Goal: Task Accomplishment & Management: Complete application form

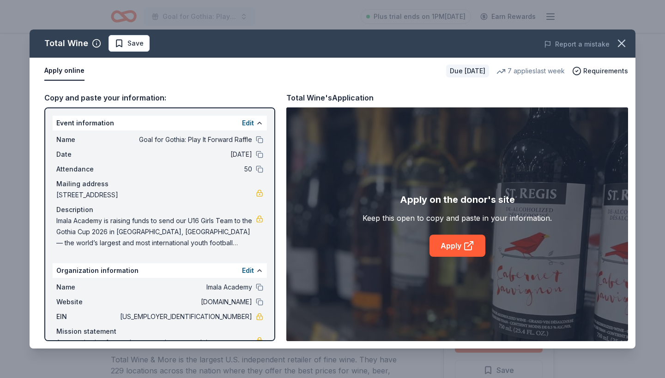
scroll to position [49, 0]
click at [258, 140] on button at bounding box center [259, 139] width 7 height 7
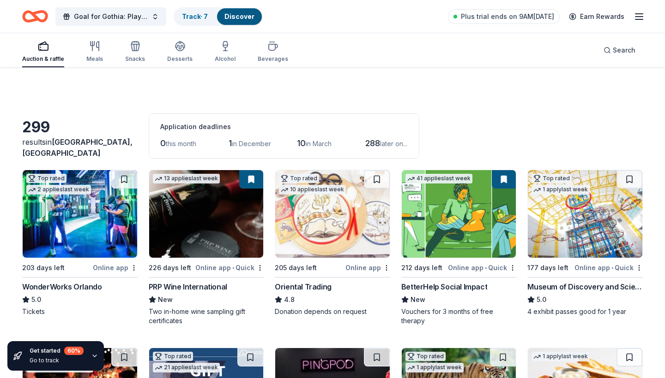
scroll to position [761, 0]
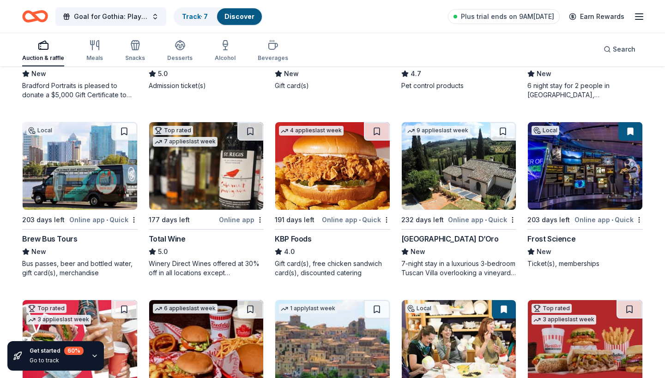
click at [466, 219] on div "Online app • Quick" at bounding box center [482, 220] width 68 height 12
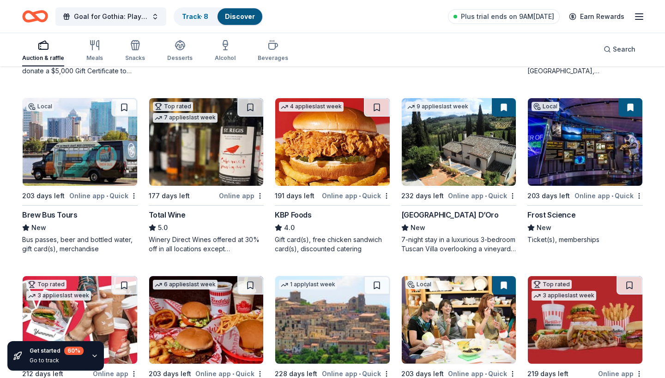
scroll to position [786, 0]
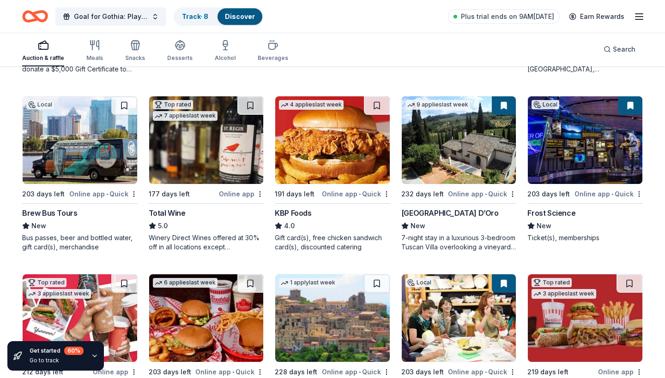
click at [591, 192] on div "Online app • Quick" at bounding box center [608, 194] width 68 height 12
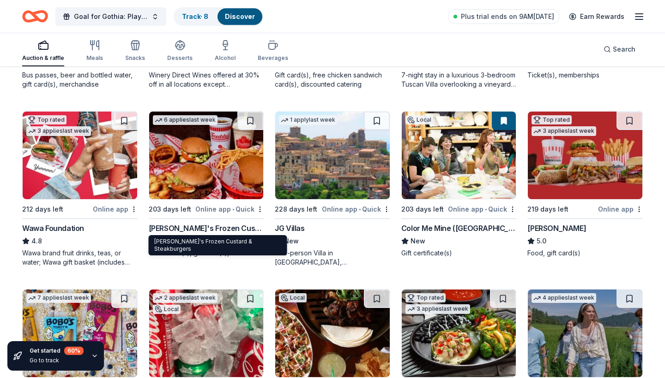
scroll to position [974, 0]
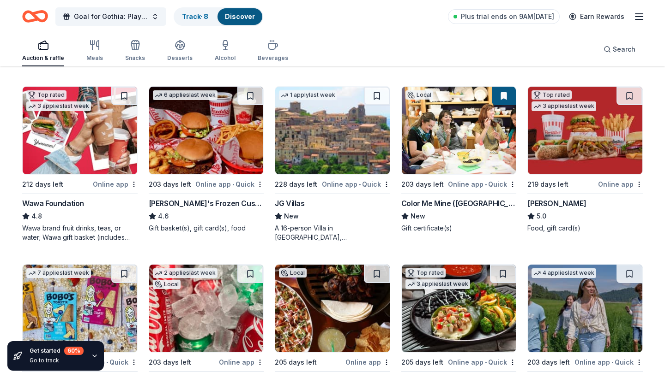
click at [347, 184] on div "Online app • Quick" at bounding box center [356, 185] width 68 height 12
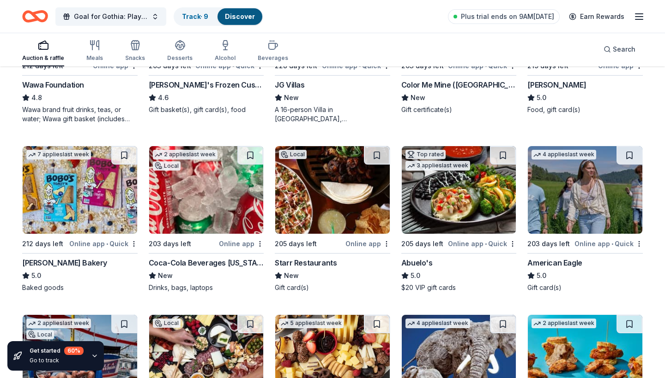
scroll to position [1127, 0]
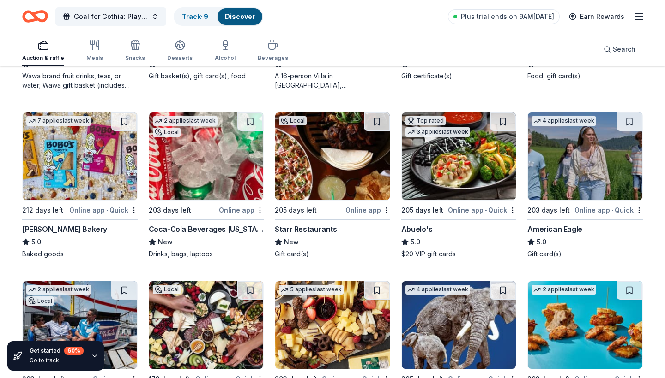
click at [244, 210] on div "Online app" at bounding box center [241, 210] width 45 height 12
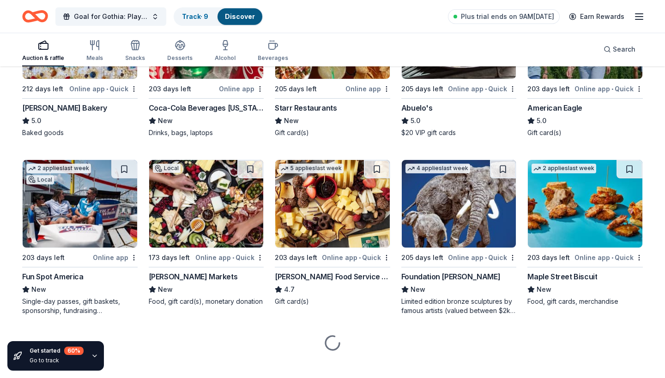
scroll to position [1248, 0]
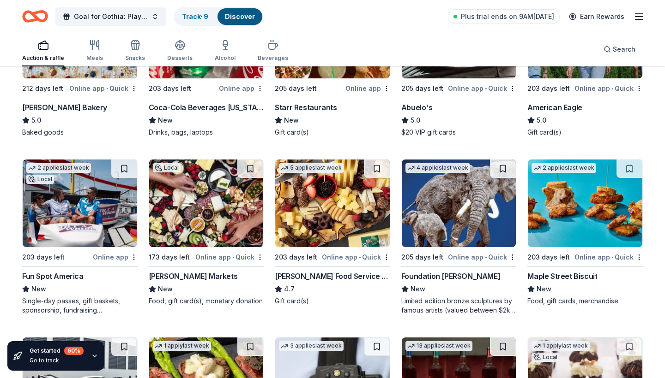
click at [472, 257] on div "Online app • Quick" at bounding box center [482, 258] width 68 height 12
click at [108, 255] on div "Online app" at bounding box center [115, 258] width 45 height 12
click at [220, 255] on div "Online app • Quick" at bounding box center [229, 258] width 68 height 12
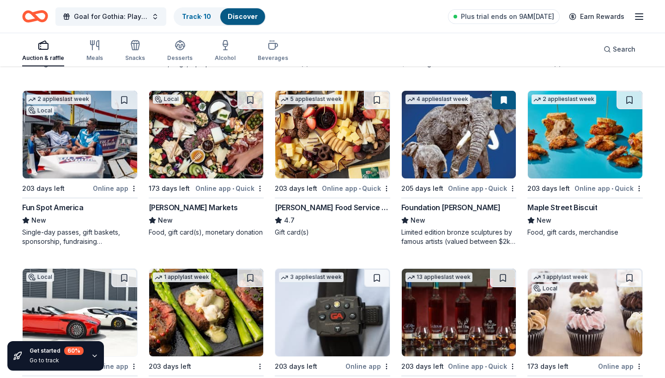
scroll to position [1317, 0]
click at [341, 189] on div "Online app • Quick" at bounding box center [356, 189] width 68 height 12
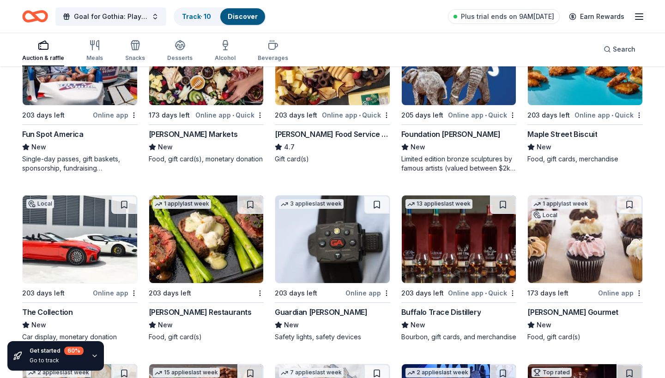
scroll to position [1460, 0]
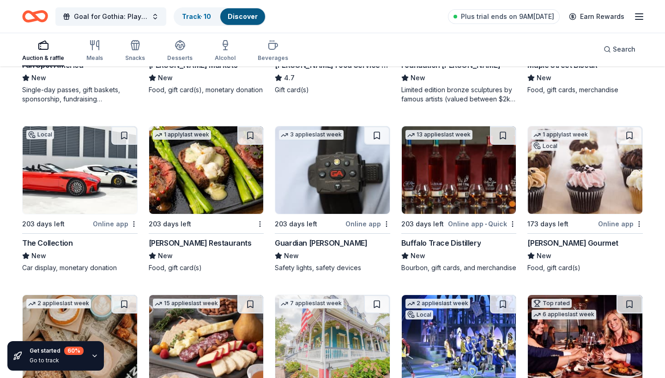
click at [360, 225] on div "Online app" at bounding box center [367, 224] width 45 height 12
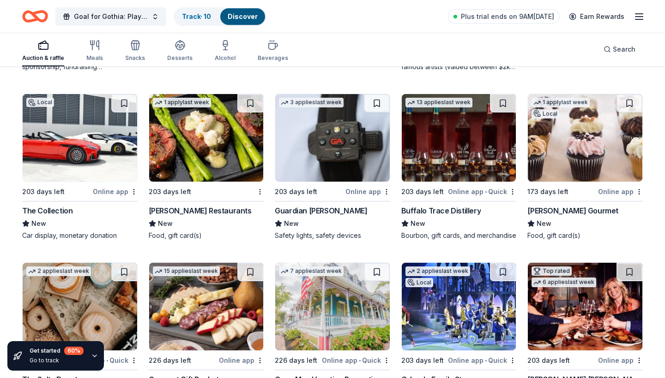
scroll to position [1503, 0]
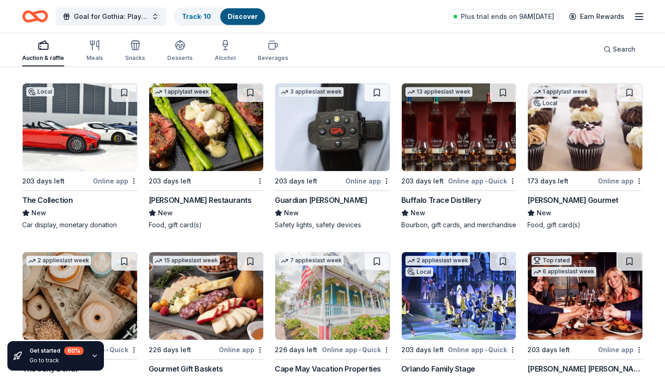
click at [468, 179] on div "Online app • Quick" at bounding box center [482, 181] width 68 height 12
click at [611, 181] on div "Online app" at bounding box center [620, 181] width 45 height 12
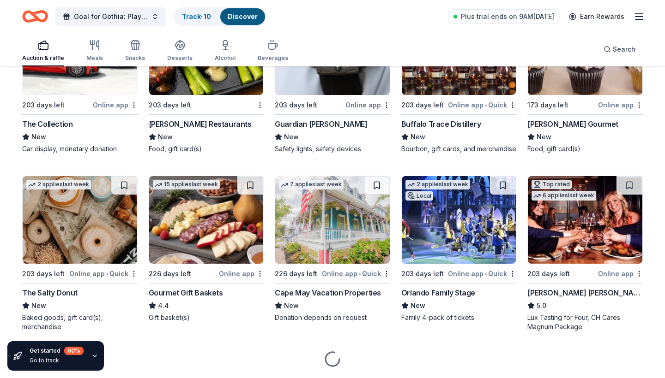
scroll to position [1584, 0]
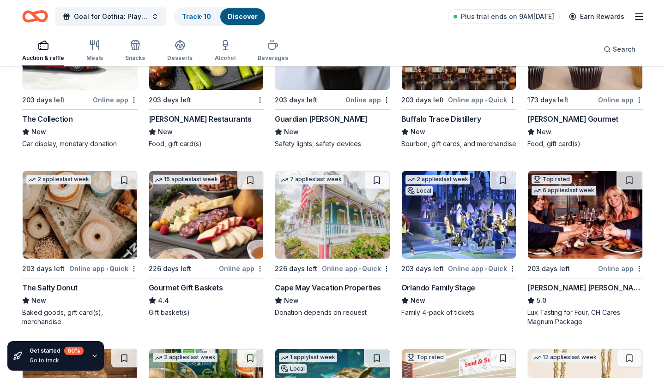
click at [87, 270] on div "Online app • Quick" at bounding box center [103, 269] width 68 height 12
click at [345, 268] on div "Online app • Quick" at bounding box center [356, 269] width 68 height 12
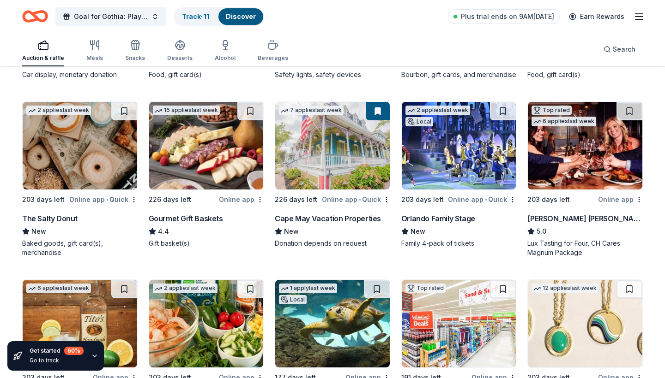
click at [465, 201] on div "Online app • Quick" at bounding box center [482, 200] width 68 height 12
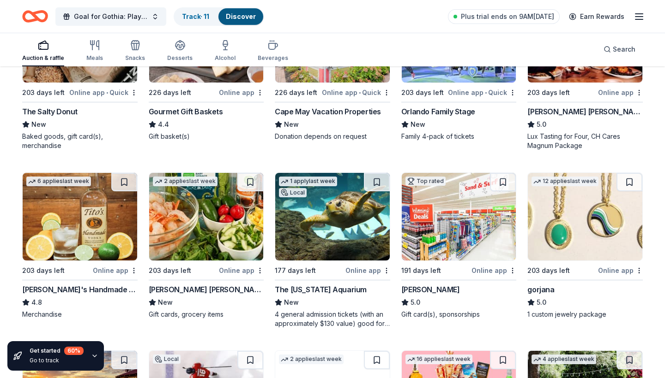
scroll to position [1763, 0]
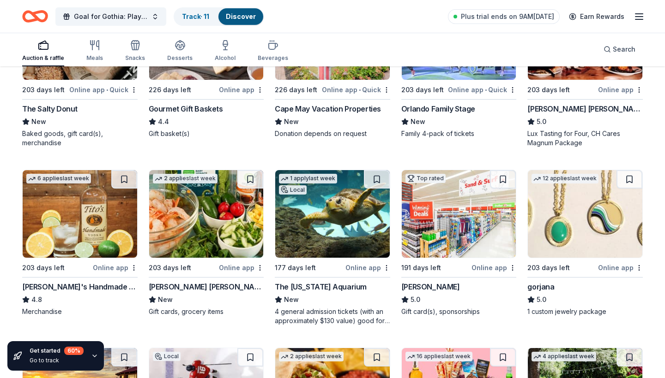
click at [111, 265] on div "Online app" at bounding box center [115, 268] width 45 height 12
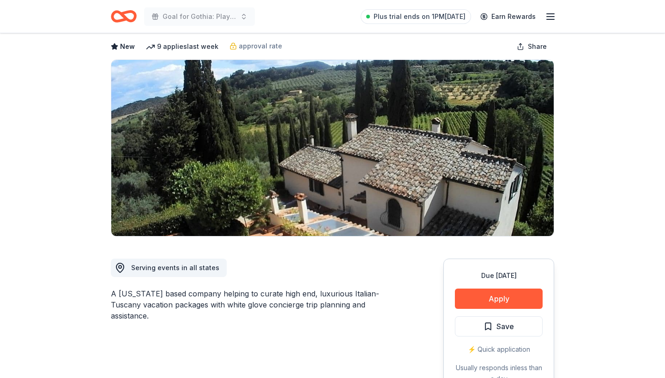
scroll to position [54, 0]
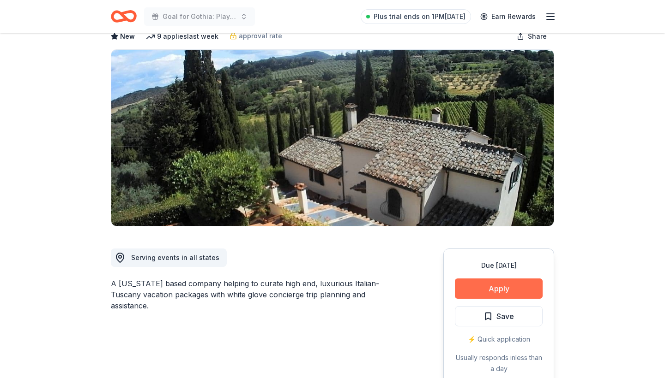
click at [486, 288] on button "Apply" at bounding box center [499, 289] width 88 height 20
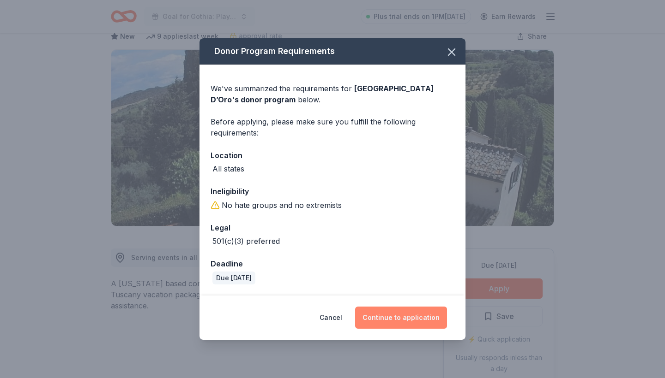
click at [415, 320] on button "Continue to application" at bounding box center [401, 318] width 92 height 22
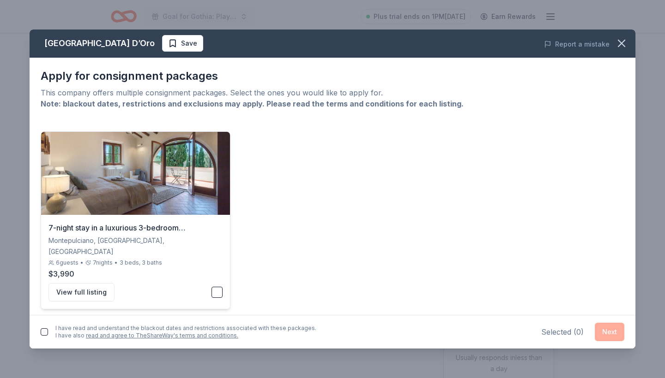
click at [216, 287] on button "button" at bounding box center [216, 292] width 11 height 11
click at [46, 334] on button "button" at bounding box center [44, 332] width 7 height 7
click at [608, 334] on button "Next" at bounding box center [609, 332] width 30 height 18
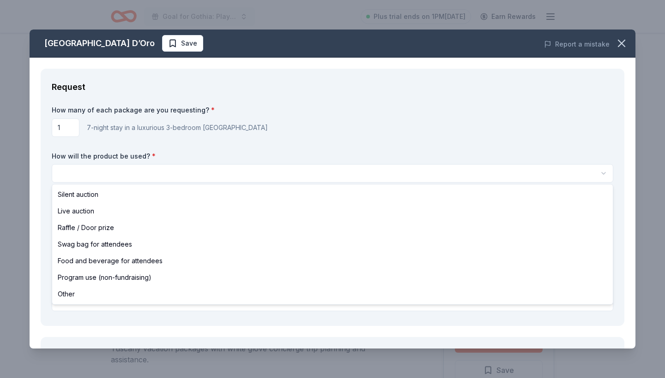
click at [92, 175] on html "Goal for Gothia: Play It Forward Raffle Plus trial ends on 1PM, 10/18 Earn Rewa…" at bounding box center [332, 189] width 665 height 378
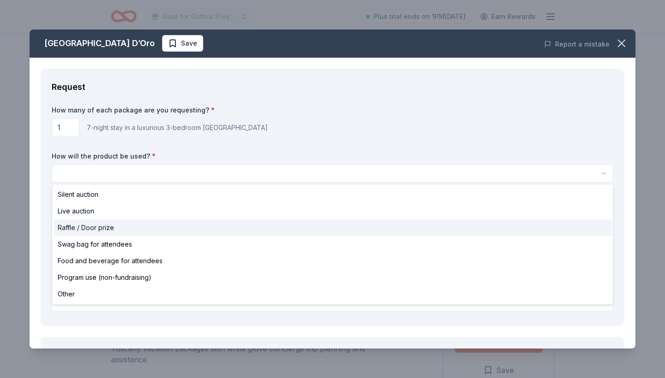
select select "raffleDoorPrize"
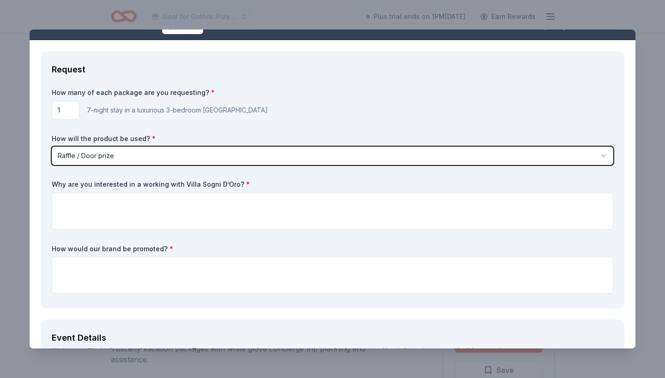
scroll to position [19, 0]
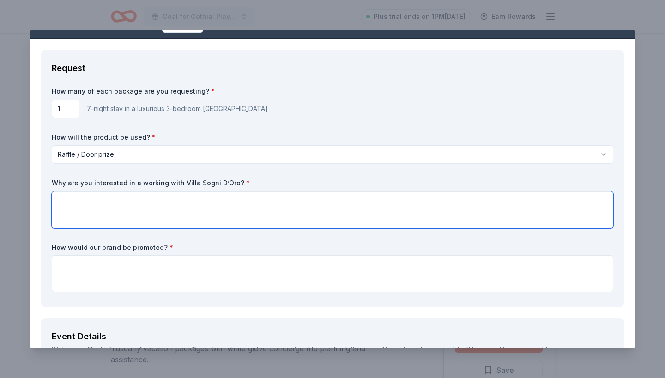
click at [82, 205] on textarea at bounding box center [332, 210] width 561 height 37
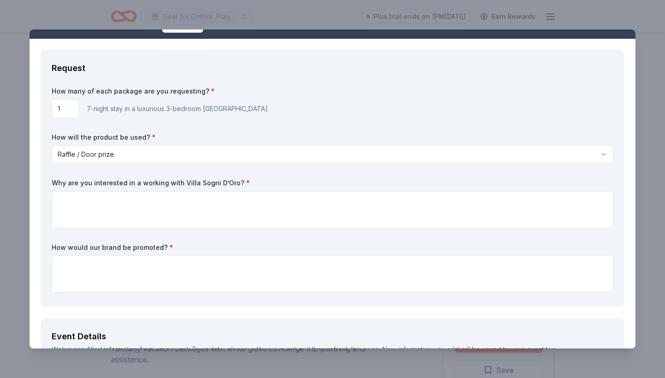
drag, startPoint x: 52, startPoint y: 180, endPoint x: 234, endPoint y: 186, distance: 181.9
click at [234, 186] on label "Why are you interested in a working with Villa Sogni D’Oro? *" at bounding box center [332, 183] width 561 height 9
drag, startPoint x: 234, startPoint y: 186, endPoint x: 111, endPoint y: 192, distance: 123.4
click at [111, 192] on div "Why are you interested in a working with Villa Sogni D’Oro? *" at bounding box center [332, 204] width 561 height 50
click at [54, 180] on label "Why are you interested in a working with Villa Sogni D’Oro? *" at bounding box center [332, 183] width 561 height 9
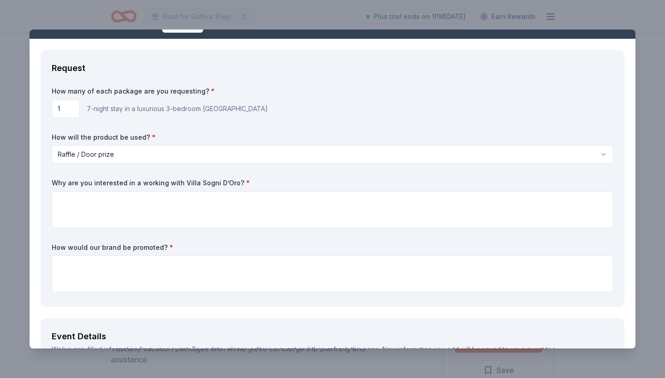
click at [54, 180] on label "Why are you interested in a working with Villa Sogni D’Oro? *" at bounding box center [332, 183] width 561 height 9
drag, startPoint x: 54, startPoint y: 180, endPoint x: 204, endPoint y: 179, distance: 150.0
click at [204, 179] on label "Why are you interested in a working with Villa Sogni D’Oro? *" at bounding box center [332, 183] width 561 height 9
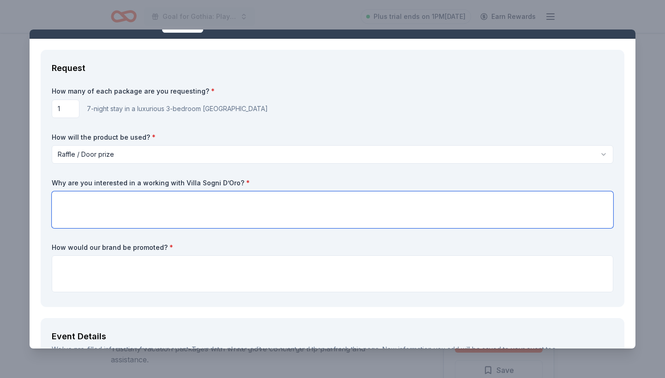
click at [82, 201] on textarea at bounding box center [332, 210] width 561 height 37
paste textarea "We’re interested in working with Villa Sogno D’Oro because we love supporting l…"
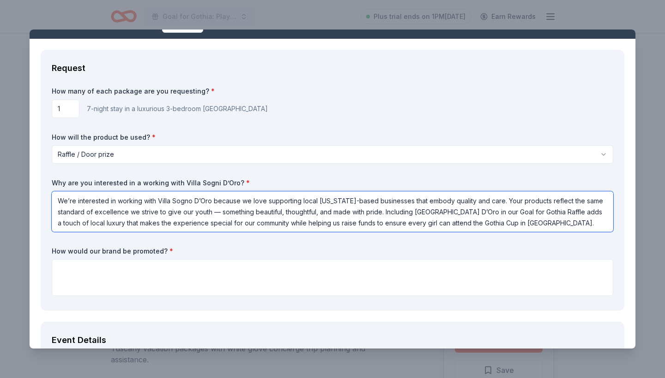
type textarea "We’re interested in working with Villa Sogno D’Oro because we love supporting l…"
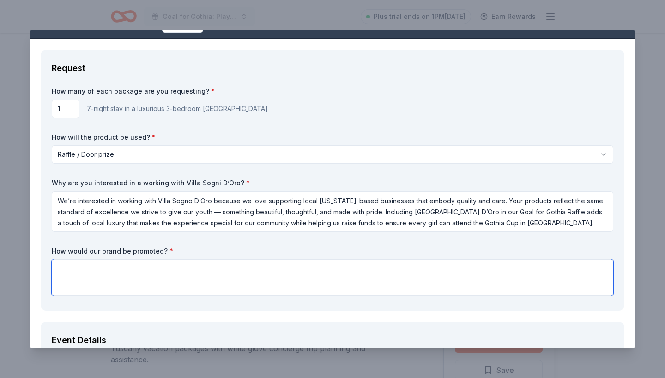
click at [66, 269] on textarea at bounding box center [332, 277] width 561 height 37
click at [67, 268] on textarea at bounding box center [332, 277] width 561 height 37
paste textarea "Each raffle item will be featured with a dedicated social media post highlighti…"
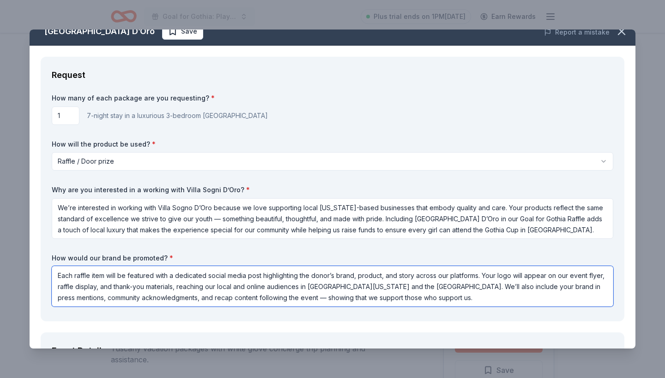
scroll to position [20, 0]
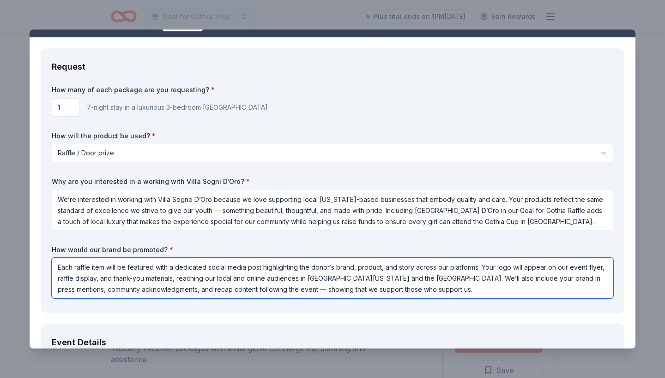
click at [501, 278] on textarea "Each raffle item will be featured with a dedicated social media post highlighti…" at bounding box center [332, 278] width 561 height 41
drag, startPoint x: 509, startPoint y: 279, endPoint x: 558, endPoint y: 279, distance: 49.4
click at [558, 279] on textarea "Each raffle item will be featured with a dedicated social media post highlighti…" at bounding box center [332, 278] width 561 height 41
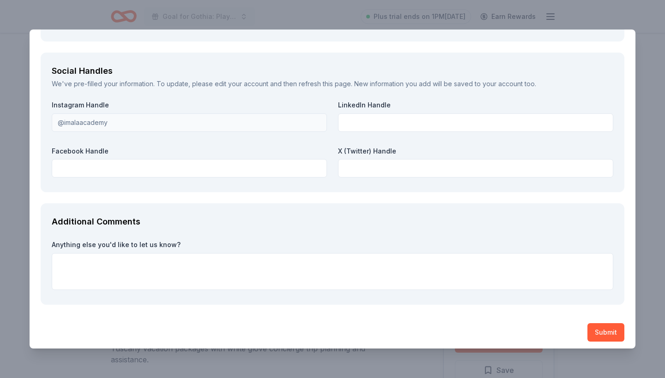
scroll to position [1040, 0]
type textarea "Each raffle item will be featured with a dedicated social media post highlighti…"
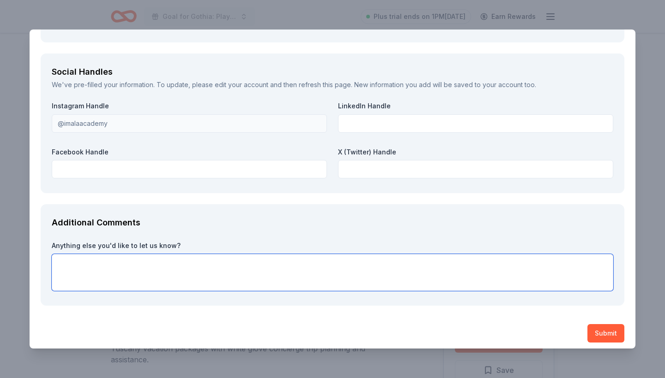
click at [175, 254] on textarea at bounding box center [332, 272] width 561 height 37
paste textarea "Thank you for considering our request and for representing the spirit of Florid…"
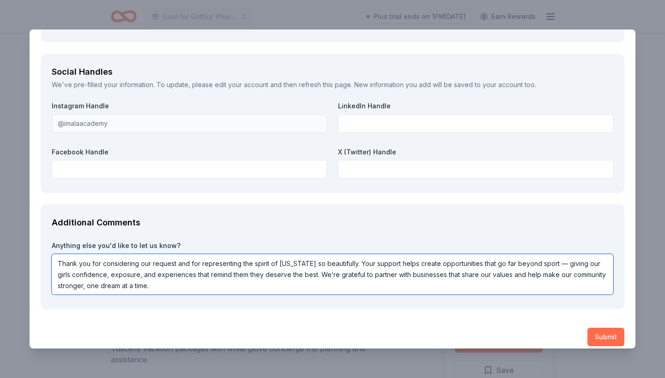
type textarea "Thank you for considering our request and for representing the spirit of Florid…"
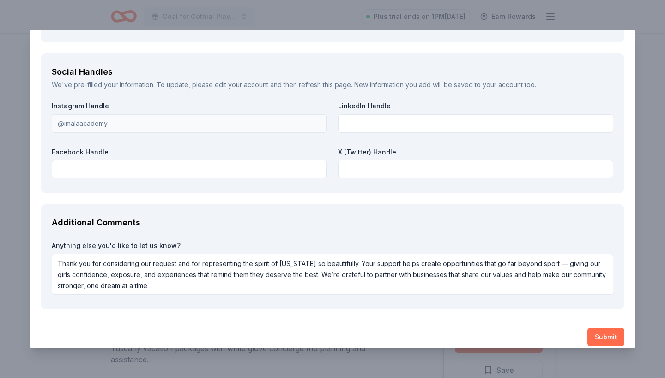
click at [605, 333] on button "Submit" at bounding box center [605, 337] width 37 height 18
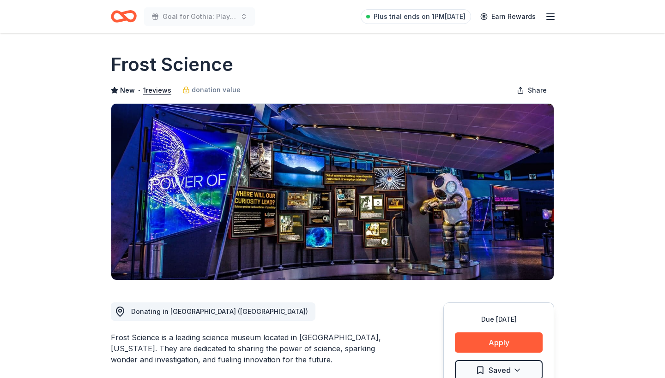
scroll to position [46, 0]
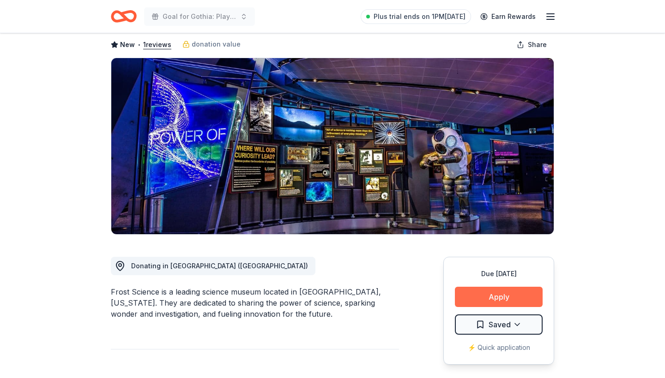
click at [499, 296] on button "Apply" at bounding box center [499, 297] width 88 height 20
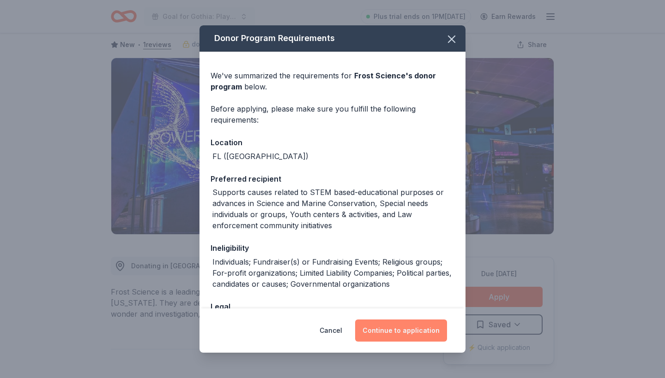
click at [415, 333] on button "Continue to application" at bounding box center [401, 331] width 92 height 22
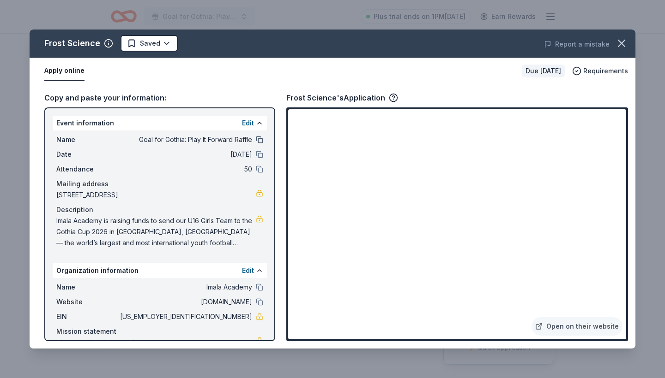
click at [262, 141] on button at bounding box center [259, 139] width 7 height 7
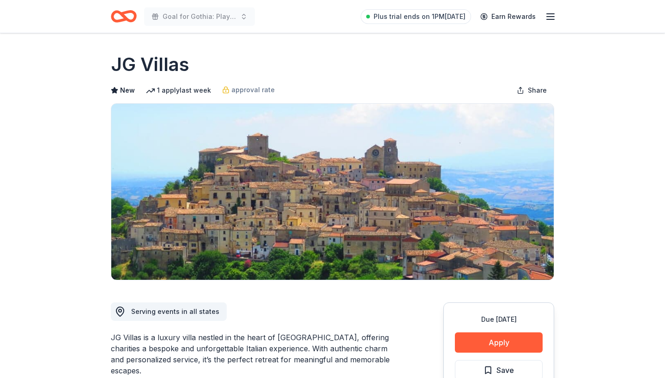
scroll to position [43, 0]
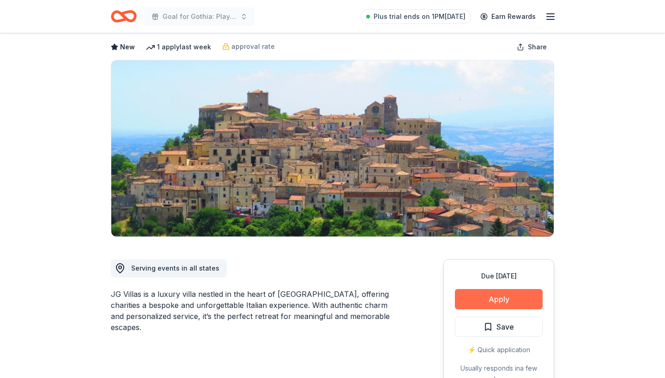
click at [491, 300] on button "Apply" at bounding box center [499, 299] width 88 height 20
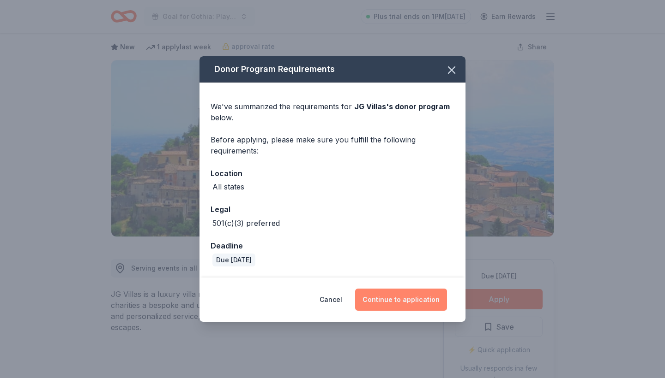
click at [408, 300] on button "Continue to application" at bounding box center [401, 300] width 92 height 22
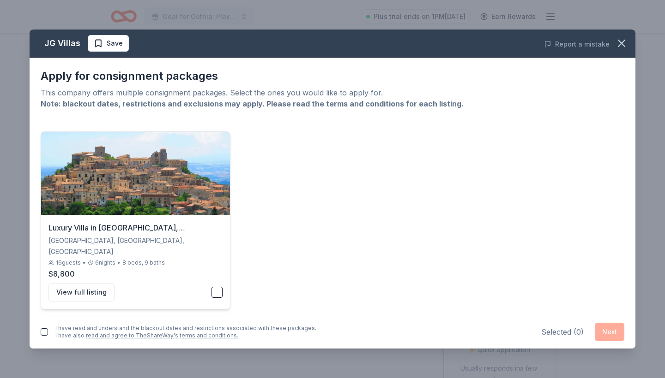
click at [215, 287] on button "button" at bounding box center [216, 292] width 11 height 11
click at [46, 333] on button "button" at bounding box center [44, 332] width 7 height 7
click at [609, 332] on button "Next" at bounding box center [609, 332] width 30 height 18
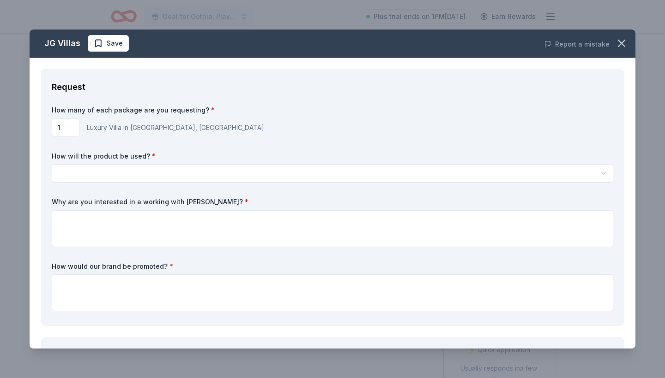
click at [125, 174] on html "Goal for Gothia: Play It Forward Raffle Plus trial ends on 1PM[DATE] Earn Rewar…" at bounding box center [332, 146] width 665 height 378
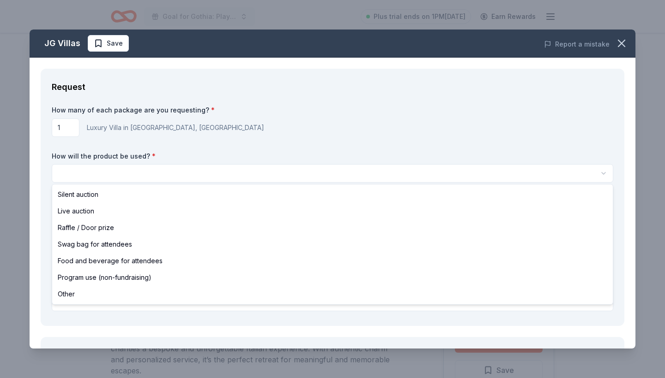
scroll to position [0, 0]
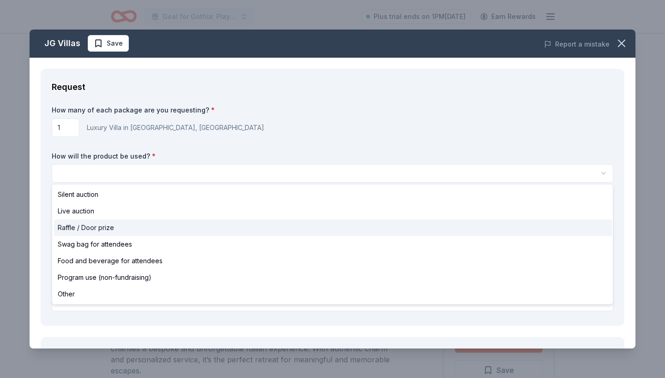
select select "raffleDoorPrize"
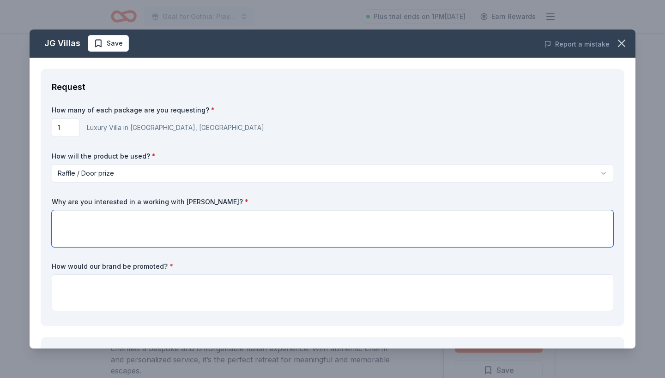
click at [99, 223] on textarea at bounding box center [332, 228] width 561 height 37
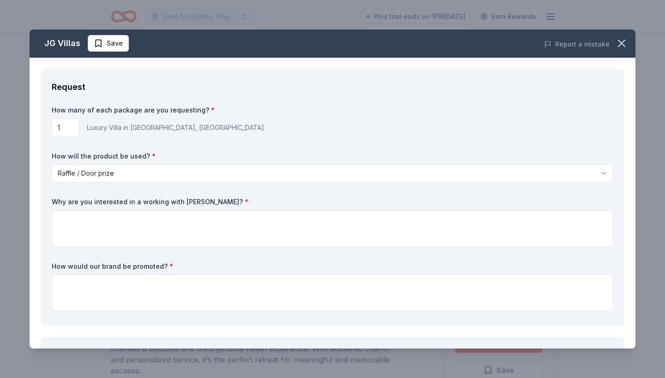
drag, startPoint x: 53, startPoint y: 202, endPoint x: 194, endPoint y: 204, distance: 141.2
click at [194, 204] on label "Why are you interested in a working with [PERSON_NAME]? *" at bounding box center [332, 202] width 561 height 9
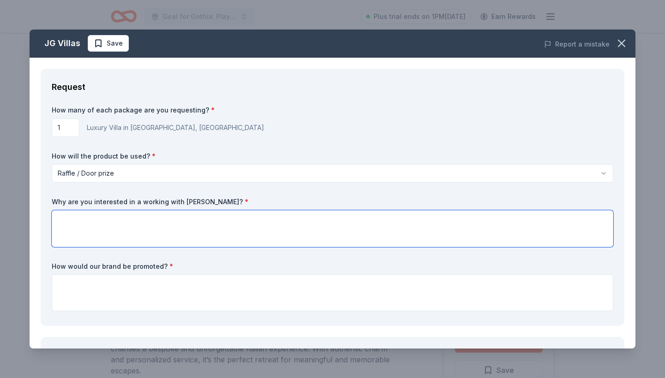
click at [74, 221] on textarea at bounding box center [332, 228] width 561 height 37
paste textarea "We’re interested in working with [PERSON_NAME] because your properties offer ex…"
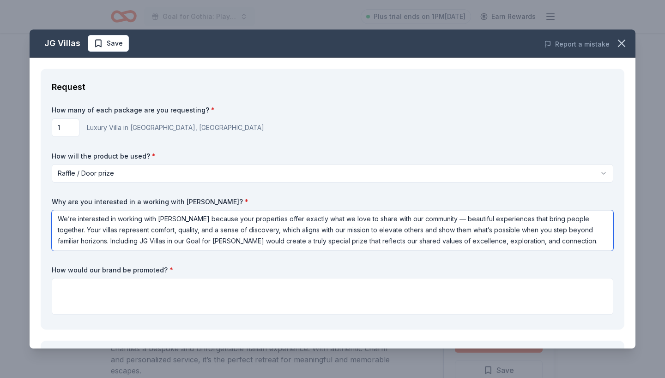
scroll to position [1, 0]
type textarea "We’re interested in working with [PERSON_NAME] because your properties offer ex…"
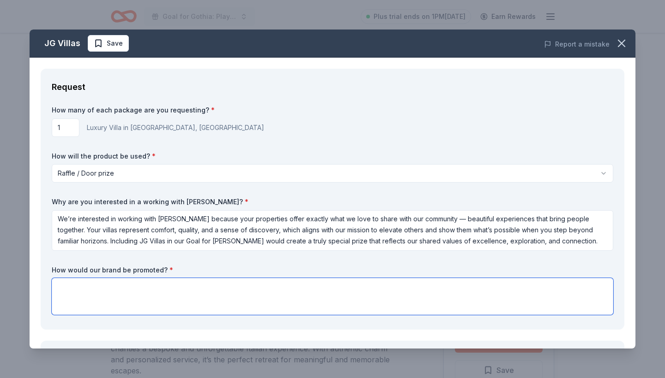
click at [69, 283] on textarea at bounding box center [332, 296] width 561 height 37
click at [112, 285] on textarea at bounding box center [332, 296] width 561 height 37
paste textarea "Each raffle item will be featured with a dedicated social media post highlighti…"
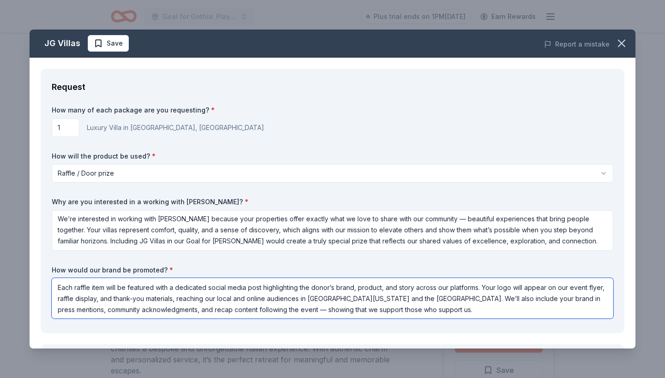
drag, startPoint x: 506, startPoint y: 299, endPoint x: 557, endPoint y: 299, distance: 50.3
click at [557, 299] on textarea "Each raffle item will be featured with a dedicated social media post highlighti…" at bounding box center [332, 298] width 561 height 41
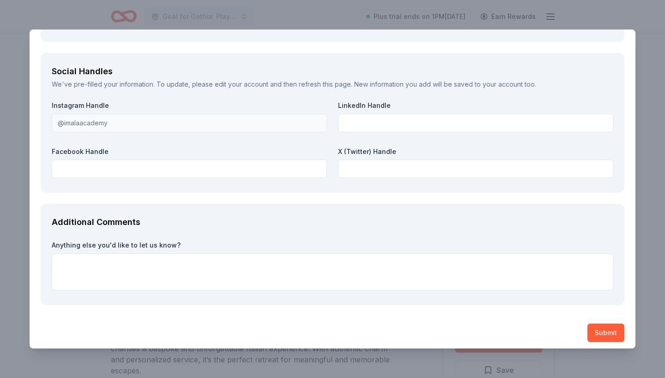
scroll to position [1040, 0]
type textarea "Each raffle item will be featured with a dedicated social media post highlighti…"
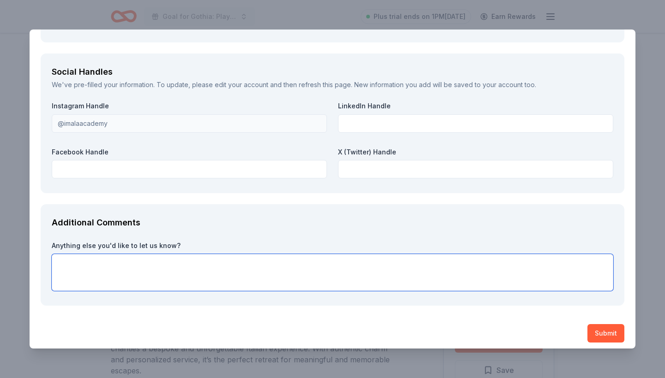
click at [125, 260] on textarea at bounding box center [332, 272] width 561 height 37
paste textarea "our support for the Goal for Gothia Raffle helps ensure that every girl who ear…"
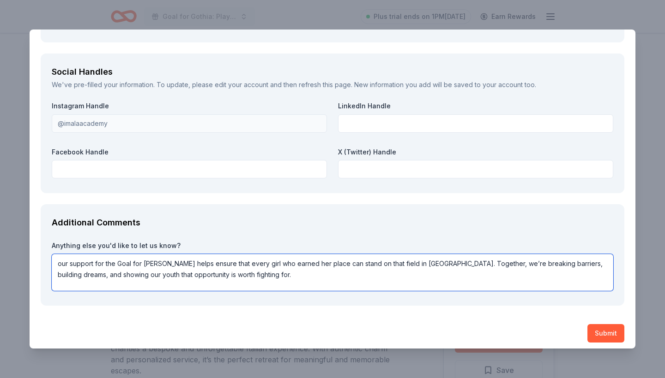
click at [60, 259] on textarea "our support for the Goal for Gothia Raffle helps ensure that every girl who ear…" at bounding box center [332, 272] width 561 height 37
type textarea "Your support for the Goal for Gothia Raffle helps ensure that every girl who ea…"
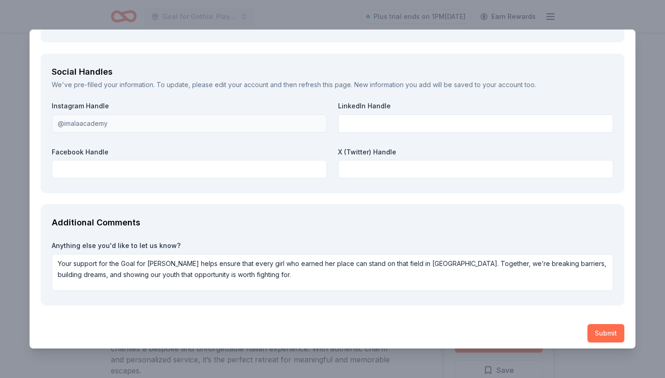
click at [599, 327] on button "Submit" at bounding box center [605, 333] width 37 height 18
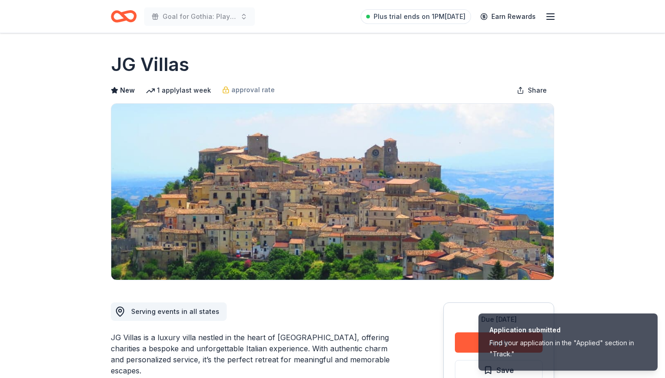
scroll to position [0, 0]
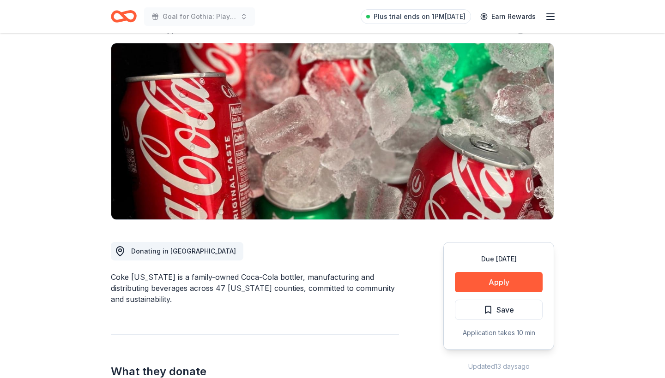
scroll to position [61, 0]
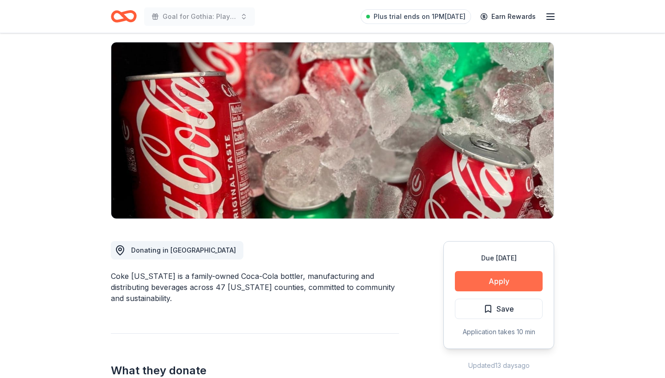
click at [497, 283] on button "Apply" at bounding box center [499, 281] width 88 height 20
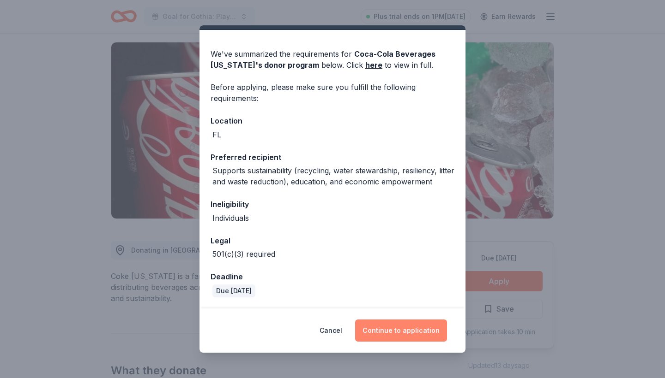
scroll to position [21, 0]
click at [413, 336] on button "Continue to application" at bounding box center [401, 331] width 92 height 22
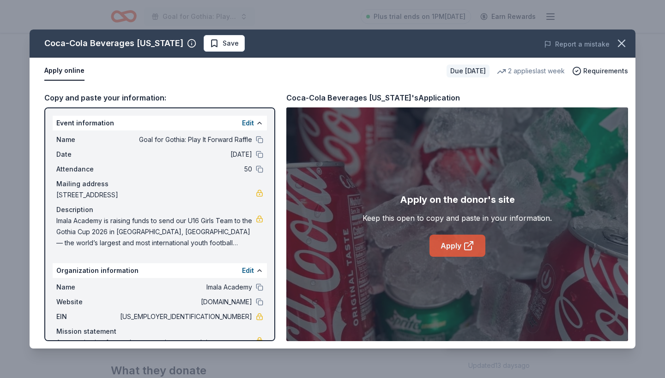
click at [451, 246] on link "Apply" at bounding box center [457, 246] width 56 height 22
click at [259, 141] on button at bounding box center [259, 139] width 7 height 7
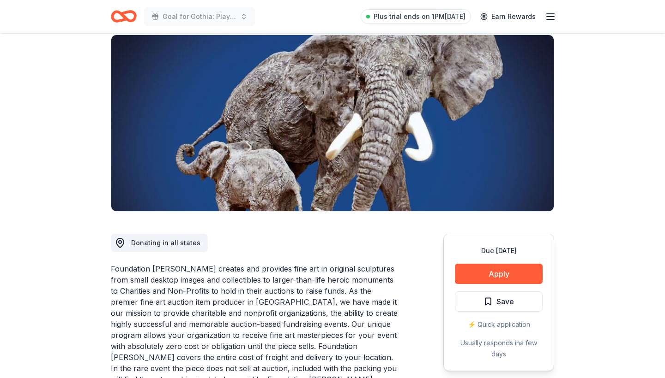
scroll to position [105, 0]
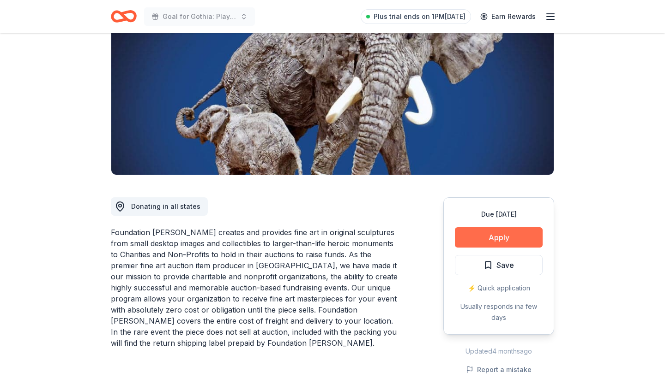
click at [492, 236] on button "Apply" at bounding box center [499, 238] width 88 height 20
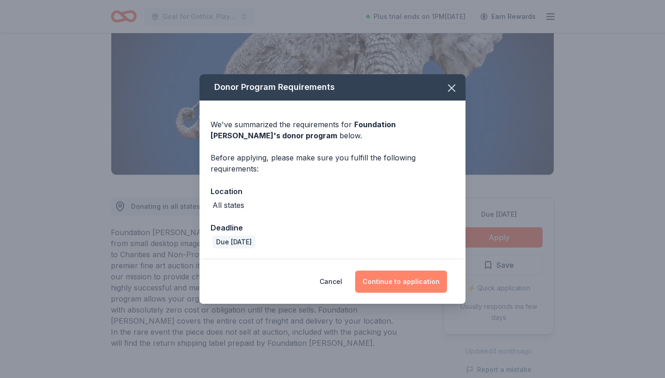
click at [415, 283] on button "Continue to application" at bounding box center [401, 282] width 92 height 22
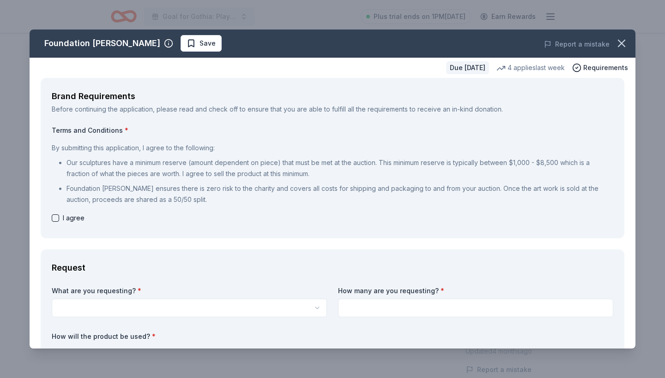
click at [57, 217] on button "button" at bounding box center [55, 218] width 7 height 7
checkbox input "true"
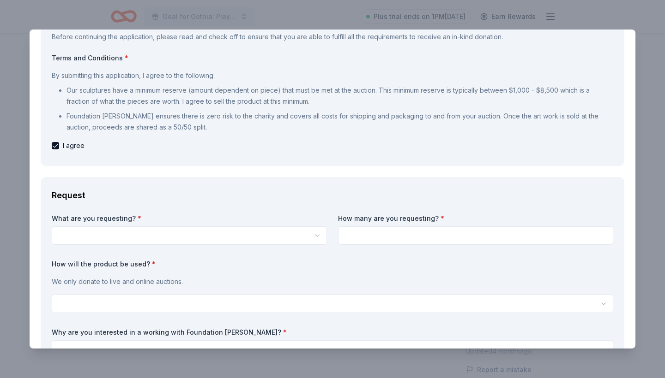
scroll to position [90, 0]
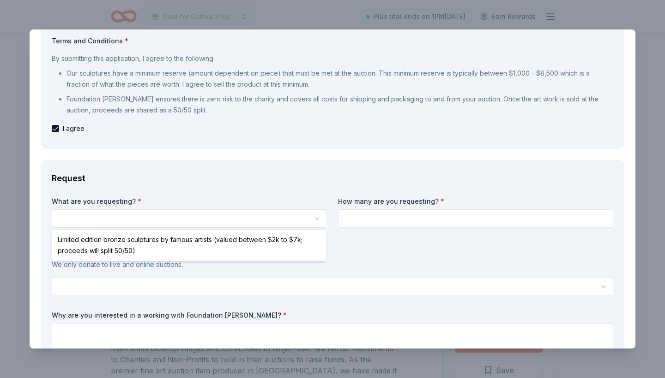
click at [204, 221] on html "Goal for Gothia: Play It Forward Raffle Plus trial ends on 1PM, 10/18 Earn Rewa…" at bounding box center [332, 189] width 665 height 378
select select "Limited edition bronze sculptures by famous artists (valued between $2k to $7k;…"
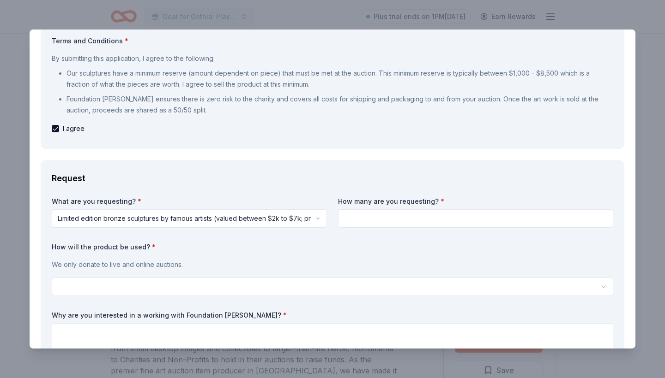
click at [363, 220] on input at bounding box center [475, 219] width 275 height 18
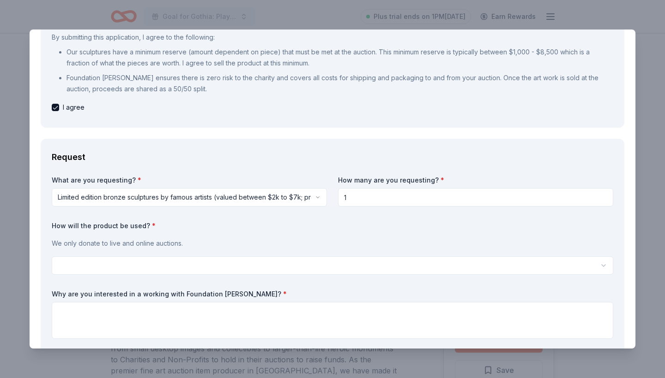
scroll to position [118, 0]
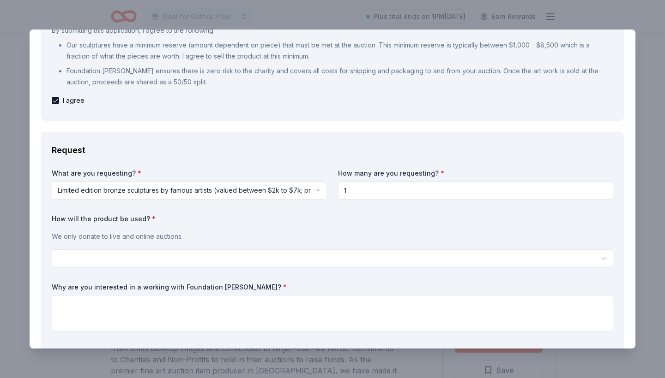
type input "1"
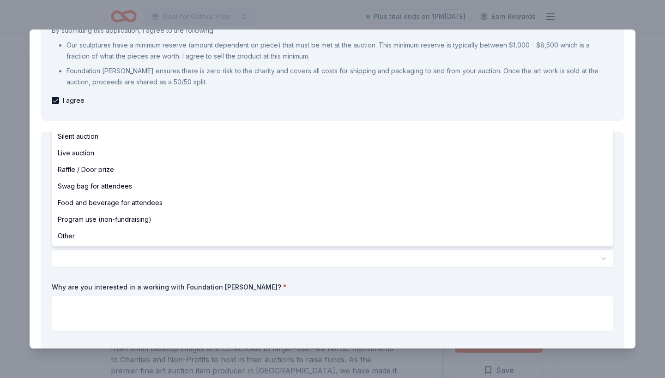
click at [147, 258] on html "Goal for Gothia: Play It Forward Raffle Plus trial ends on 1PM, 10/18 Earn Rewa…" at bounding box center [332, 189] width 665 height 378
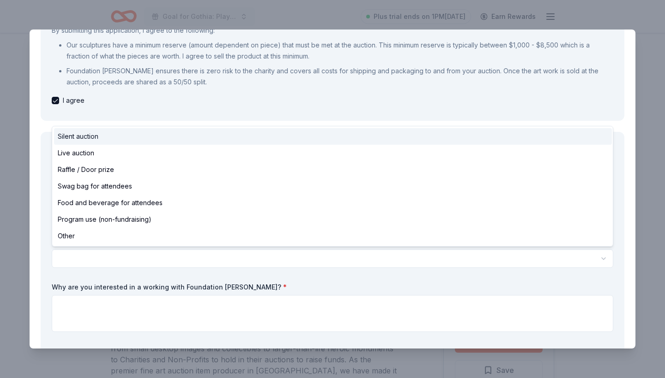
select select "silentAuction"
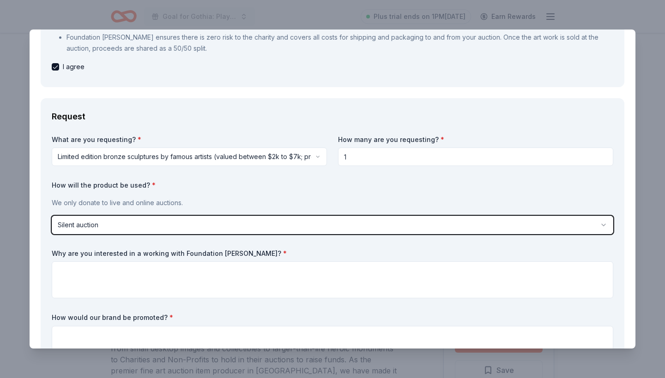
scroll to position [153, 0]
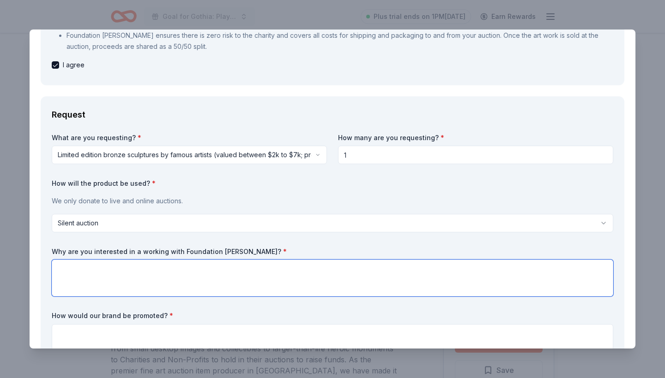
click at [88, 267] on textarea at bounding box center [332, 278] width 561 height 37
paste textarea "We’re interested in working with Foundation Michelangelo’s because your work em…"
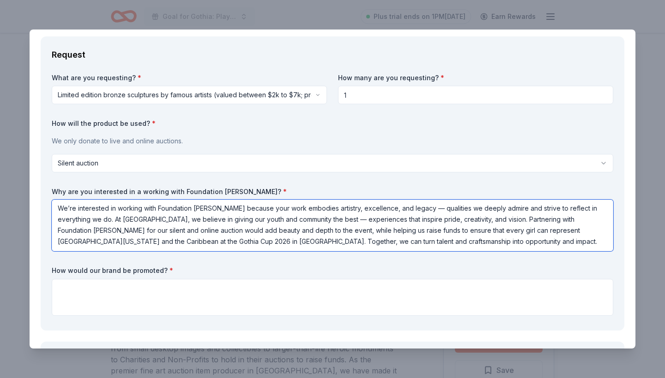
scroll to position [225, 0]
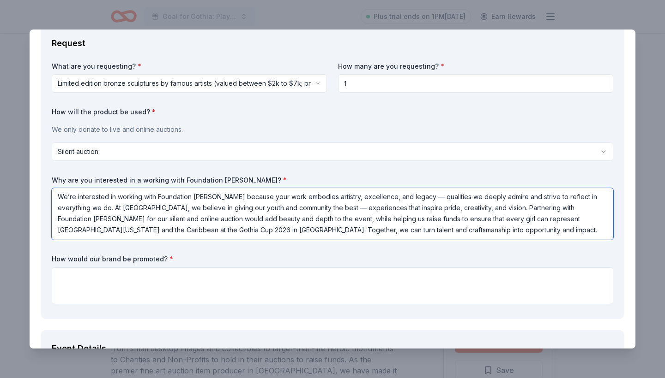
type textarea "We’re interested in working with Foundation Michelangelo’s because your work em…"
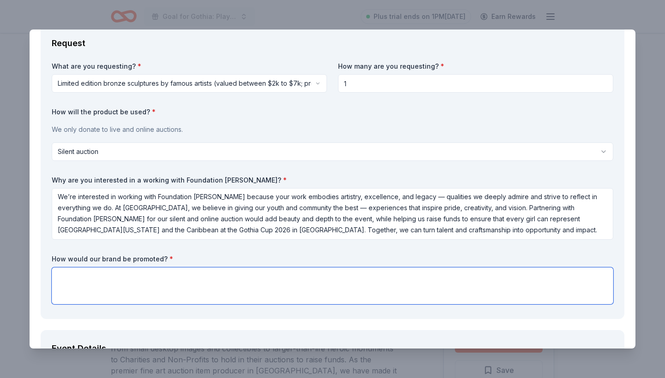
click at [99, 274] on textarea at bounding box center [332, 286] width 561 height 37
paste textarea "Each raffle item will be featured with a dedicated social media post highlighti…"
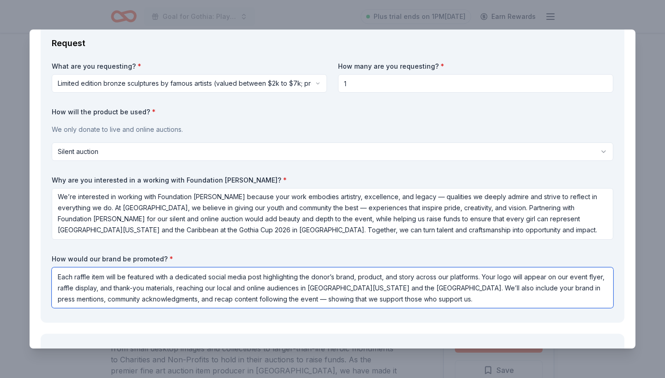
drag, startPoint x: 507, startPoint y: 288, endPoint x: 556, endPoint y: 289, distance: 48.9
click at [556, 289] on textarea "Each raffle item will be featured with a dedicated social media post highlighti…" at bounding box center [332, 288] width 561 height 41
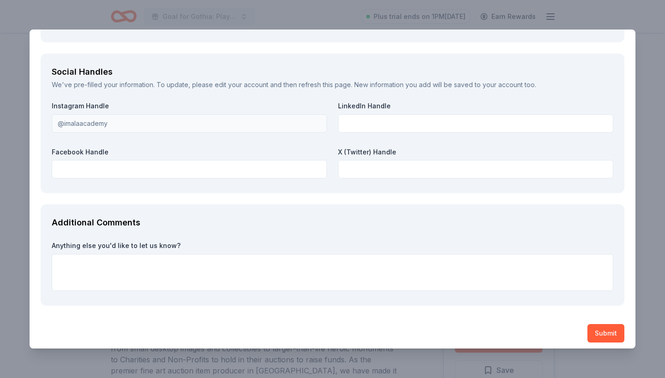
scroll to position [1360, 0]
type textarea "Each raffle item will be featured with a dedicated social media post highlighti…"
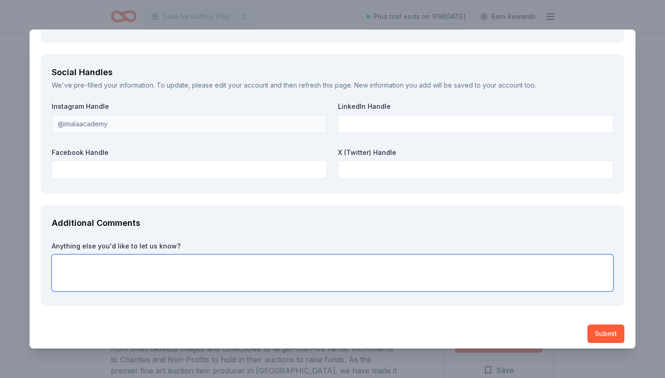
click at [71, 255] on textarea at bounding box center [332, 273] width 561 height 37
paste textarea "Thank you for helping us bring the Goal for Gothia Raffle to life. Your support…"
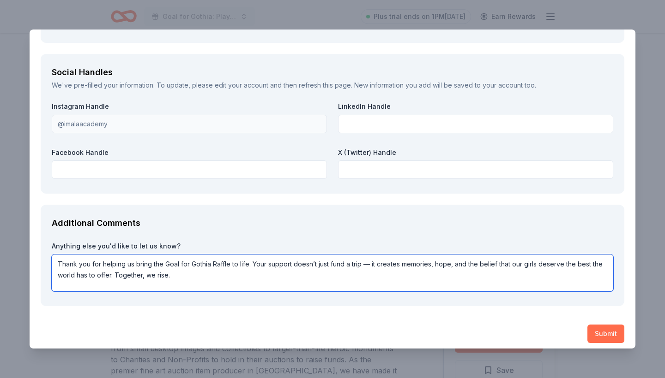
type textarea "Thank you for helping us bring the Goal for Gothia Raffle to life. Your support…"
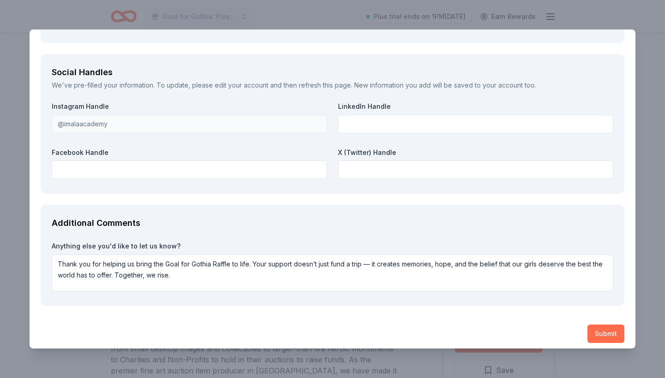
click at [602, 328] on button "Submit" at bounding box center [605, 334] width 37 height 18
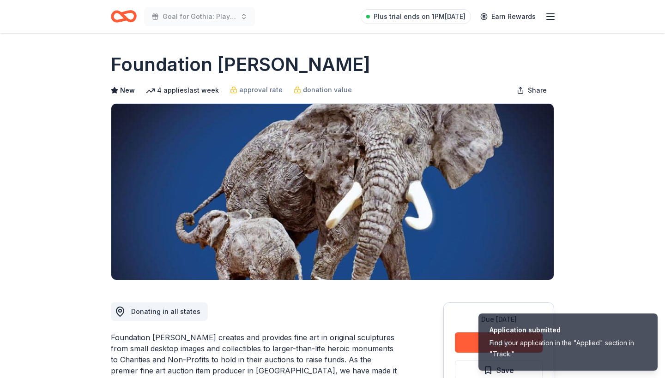
scroll to position [0, 0]
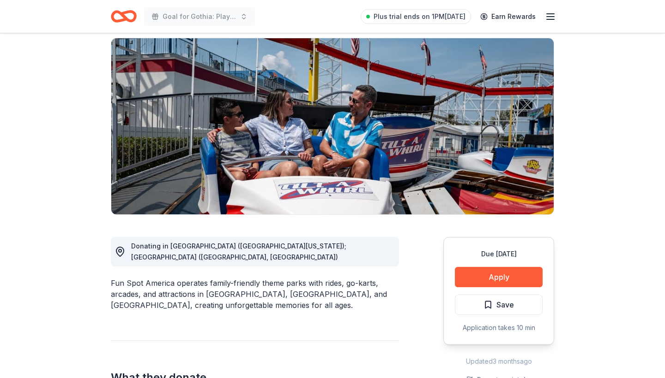
scroll to position [66, 0]
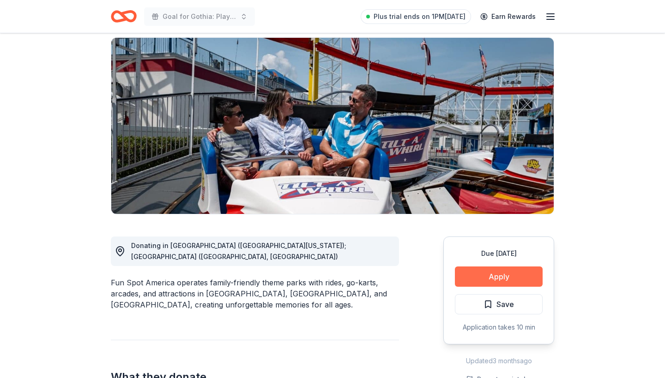
click at [504, 276] on button "Apply" at bounding box center [499, 277] width 88 height 20
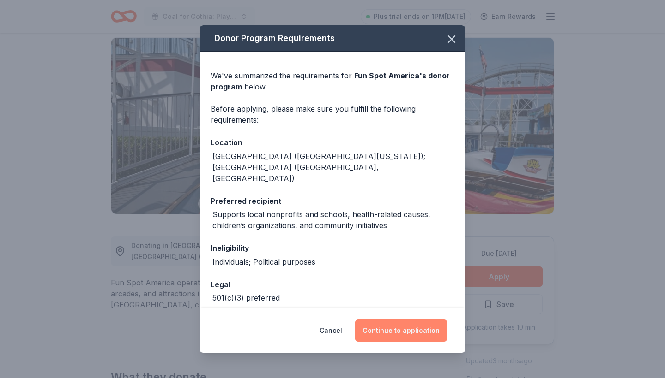
click at [406, 335] on button "Continue to application" at bounding box center [401, 331] width 92 height 22
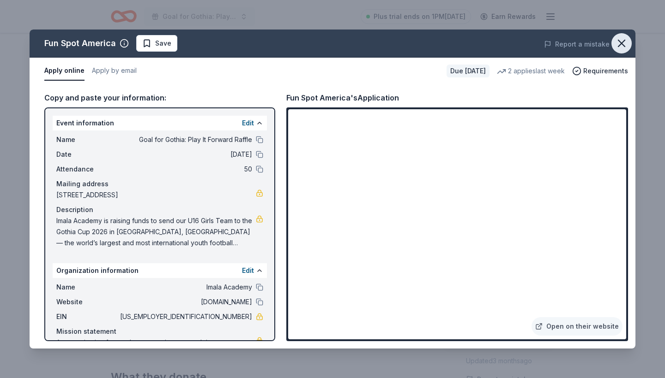
click at [623, 41] on icon "button" at bounding box center [621, 43] width 6 height 6
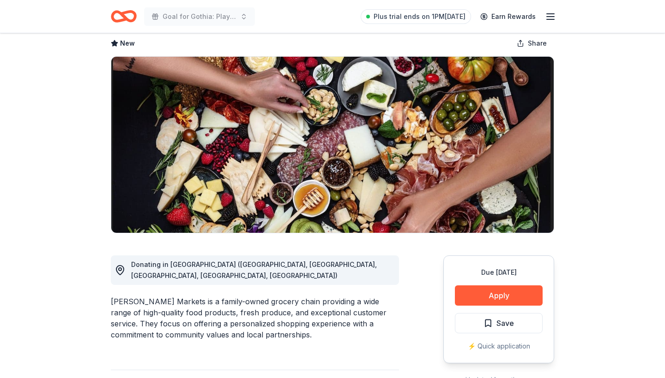
scroll to position [67, 0]
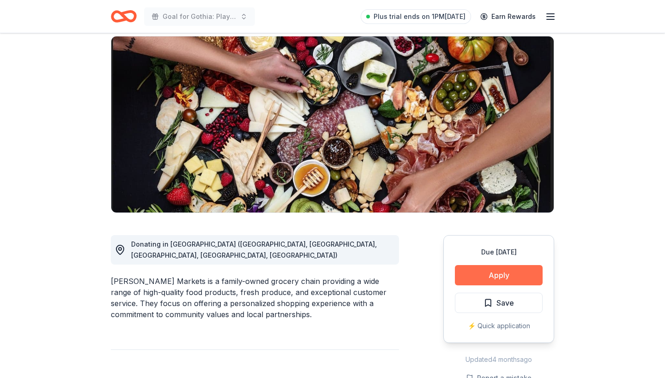
click at [509, 276] on button "Apply" at bounding box center [499, 275] width 88 height 20
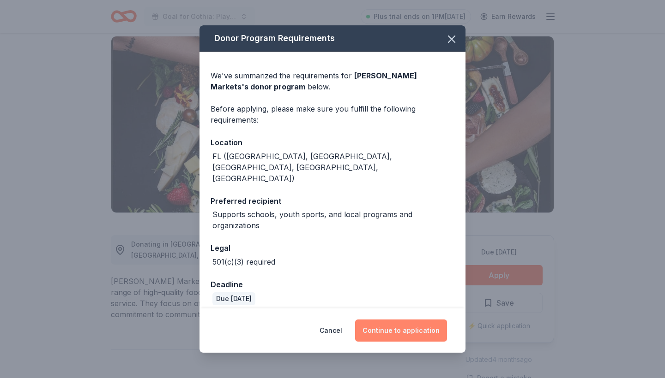
click at [416, 330] on button "Continue to application" at bounding box center [401, 331] width 92 height 22
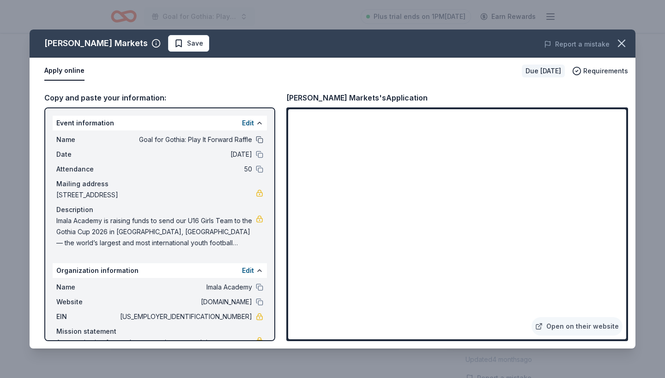
click at [259, 138] on button at bounding box center [259, 139] width 7 height 7
click at [622, 41] on icon "button" at bounding box center [621, 43] width 13 height 13
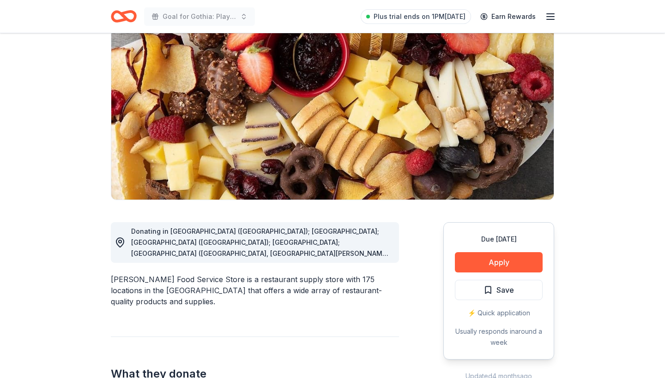
scroll to position [80, 0]
click at [516, 264] on button "Apply" at bounding box center [499, 262] width 88 height 20
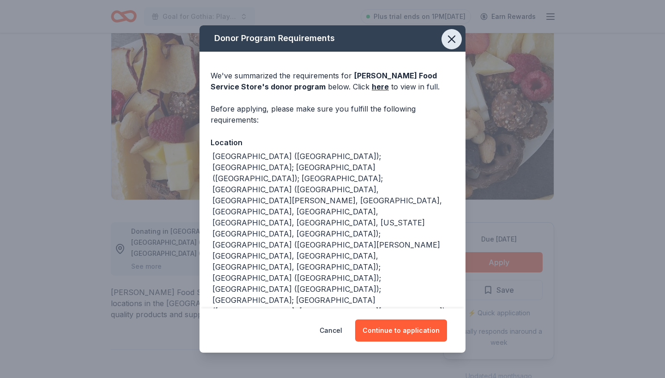
click at [456, 37] on icon "button" at bounding box center [451, 39] width 13 height 13
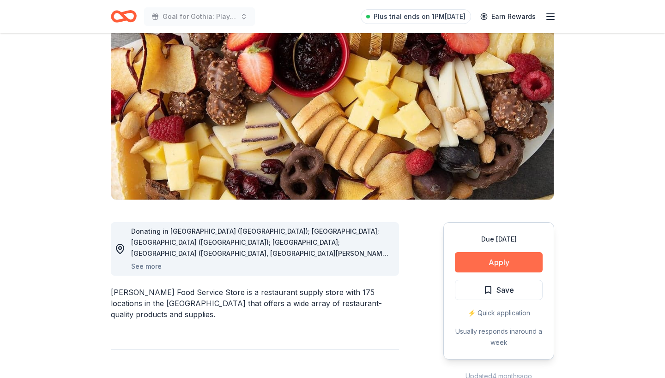
click at [519, 259] on button "Apply" at bounding box center [499, 262] width 88 height 20
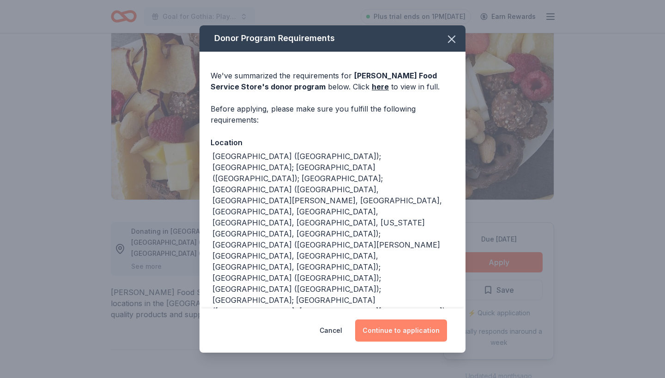
click at [402, 327] on button "Continue to application" at bounding box center [401, 331] width 92 height 22
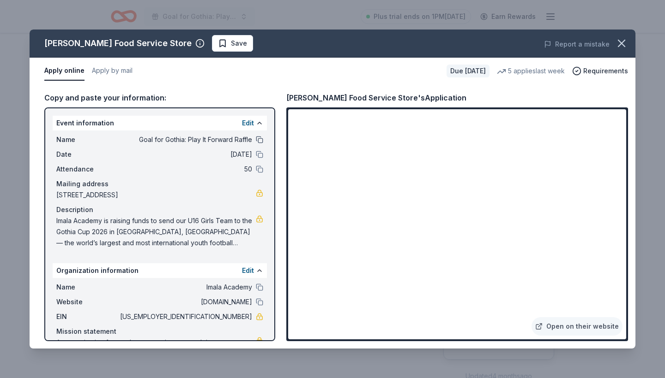
click at [259, 141] on button at bounding box center [259, 139] width 7 height 7
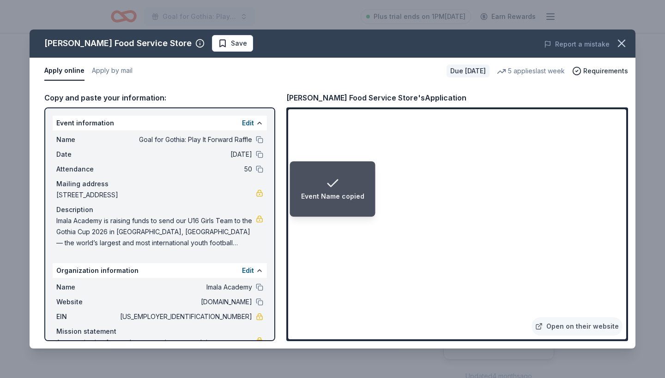
drag, startPoint x: 57, startPoint y: 221, endPoint x: 212, endPoint y: 244, distance: 156.4
click at [212, 244] on span "Imala Academy is raising funds to send our U16 Girls Team to the Gothia Cup 202…" at bounding box center [155, 232] width 199 height 33
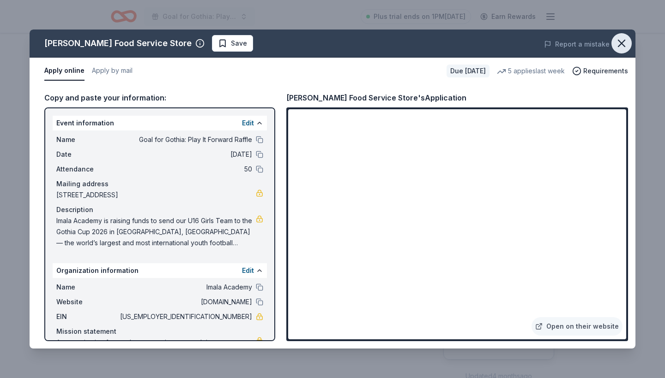
click at [627, 46] on icon "button" at bounding box center [621, 43] width 13 height 13
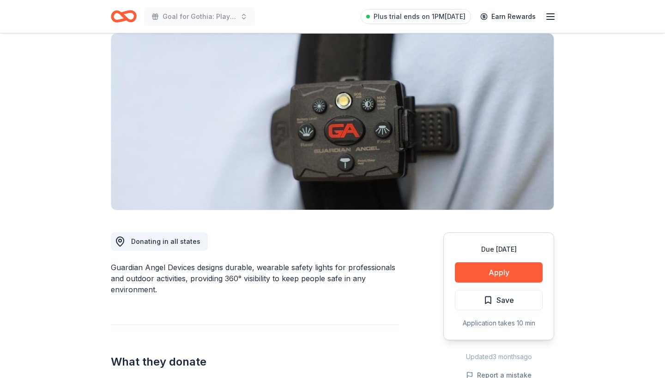
scroll to position [72, 0]
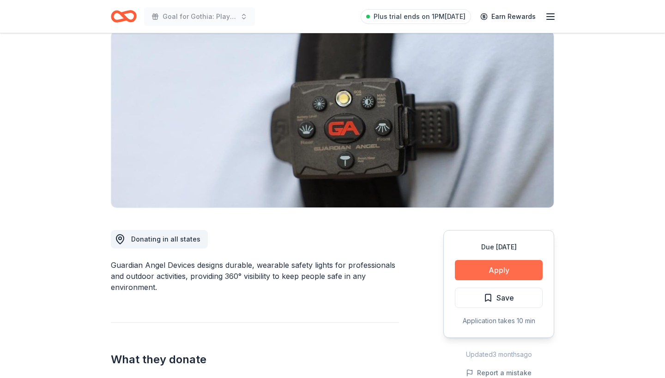
click at [510, 274] on button "Apply" at bounding box center [499, 270] width 88 height 20
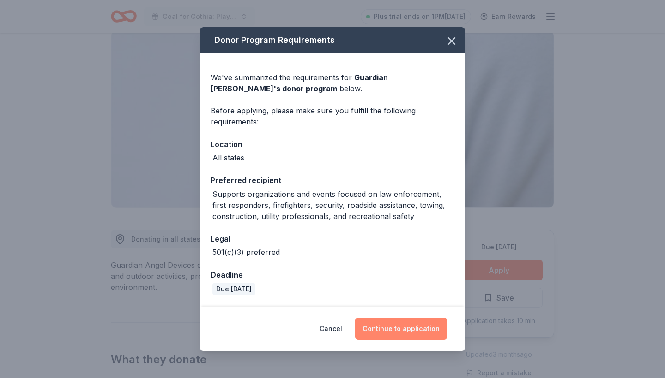
click at [407, 329] on button "Continue to application" at bounding box center [401, 329] width 92 height 22
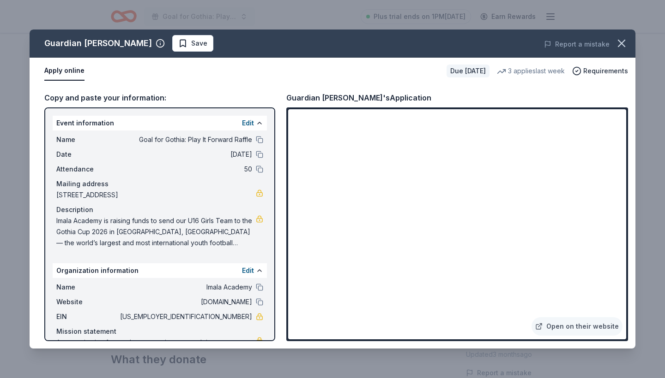
drag, startPoint x: 288, startPoint y: 97, endPoint x: 412, endPoint y: 100, distance: 124.6
click at [412, 100] on div "Guardian Angel Device's Application" at bounding box center [358, 98] width 145 height 12
click at [628, 43] on button "button" at bounding box center [621, 43] width 20 height 20
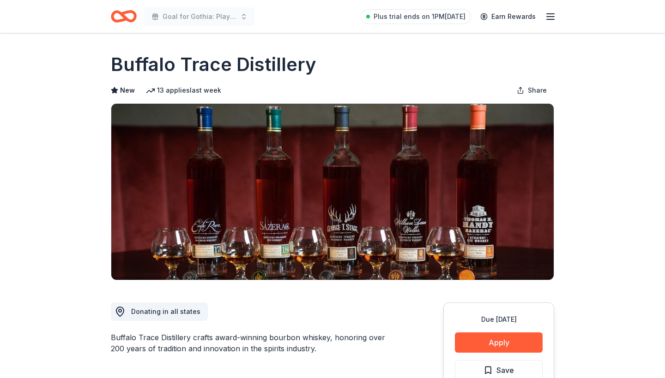
scroll to position [39, 0]
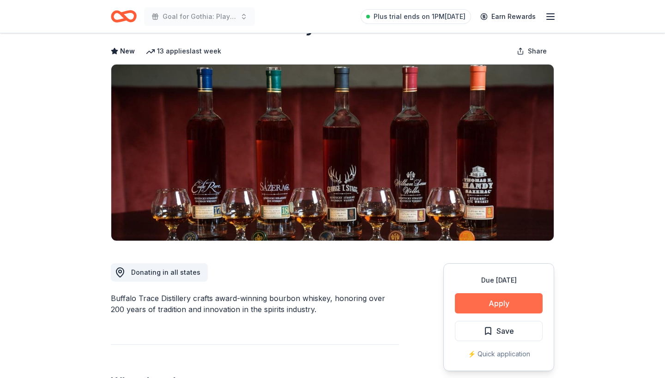
click at [501, 303] on button "Apply" at bounding box center [499, 304] width 88 height 20
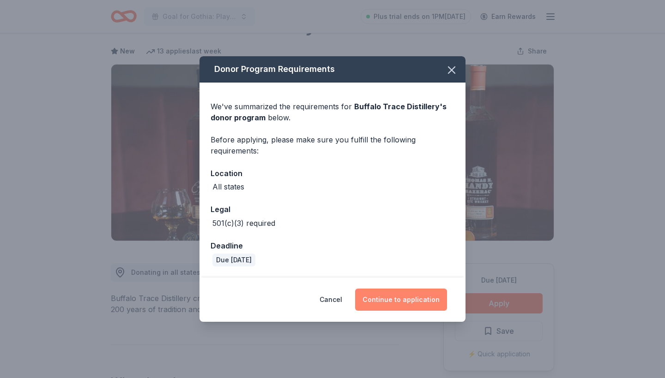
click at [419, 300] on button "Continue to application" at bounding box center [401, 300] width 92 height 22
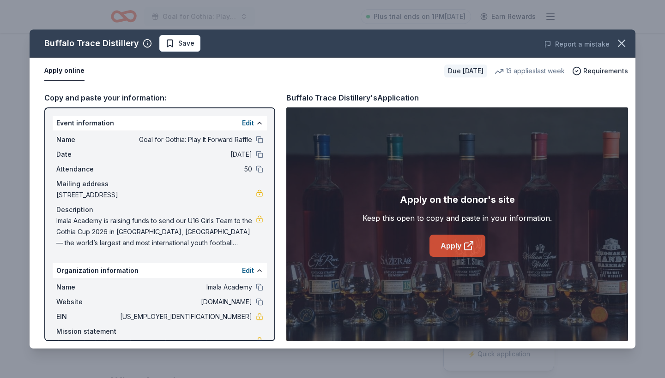
click at [452, 245] on link "Apply" at bounding box center [457, 246] width 56 height 22
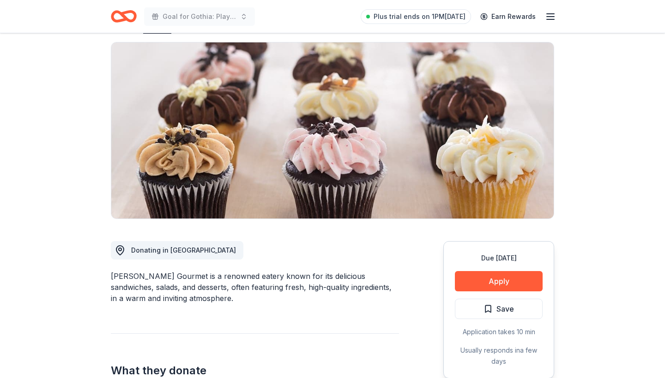
scroll to position [74, 0]
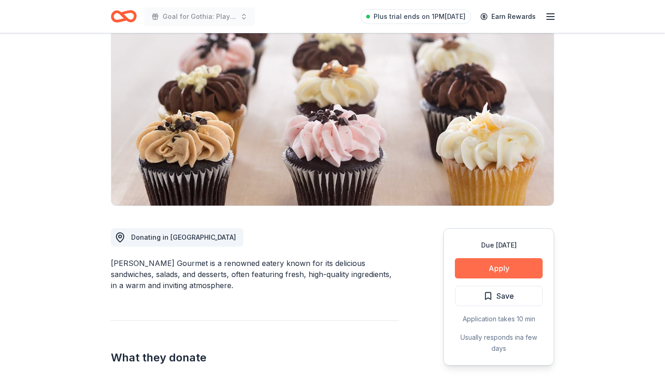
click at [505, 264] on button "Apply" at bounding box center [499, 268] width 88 height 20
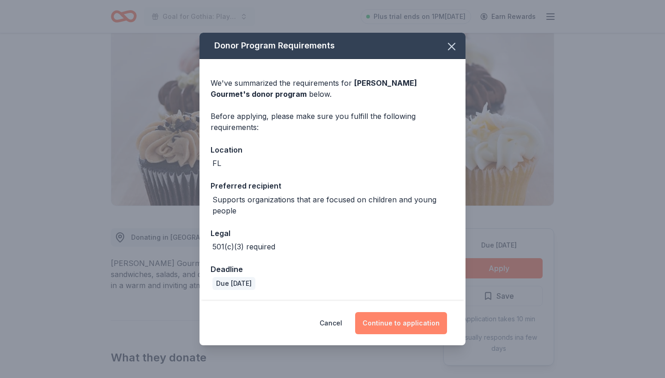
click at [396, 319] on button "Continue to application" at bounding box center [401, 323] width 92 height 22
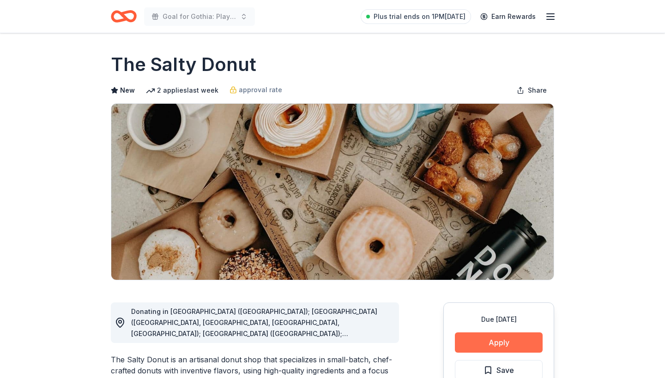
click at [510, 343] on button "Apply" at bounding box center [499, 343] width 88 height 20
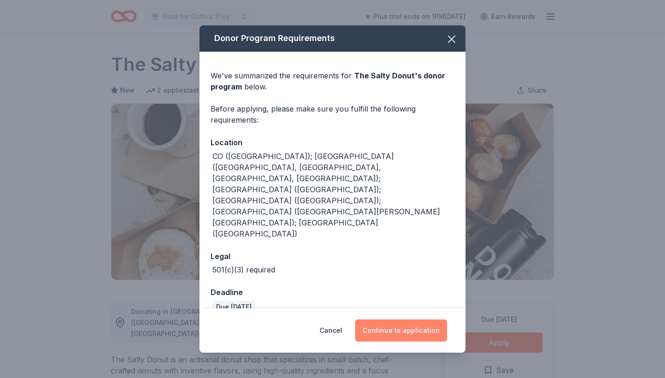
click at [404, 320] on button "Continue to application" at bounding box center [401, 331] width 92 height 22
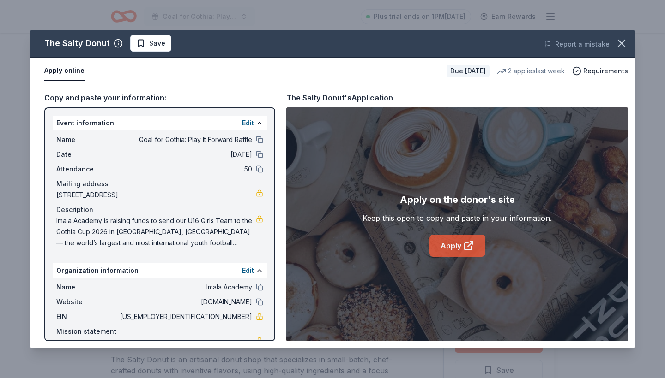
click at [452, 245] on link "Apply" at bounding box center [457, 246] width 56 height 22
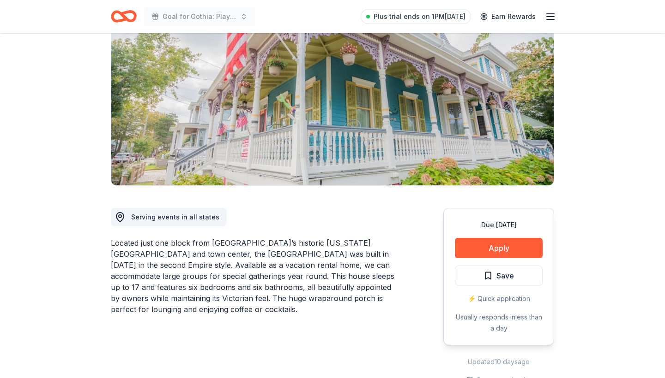
scroll to position [95, 0]
click at [504, 248] on button "Apply" at bounding box center [499, 248] width 88 height 20
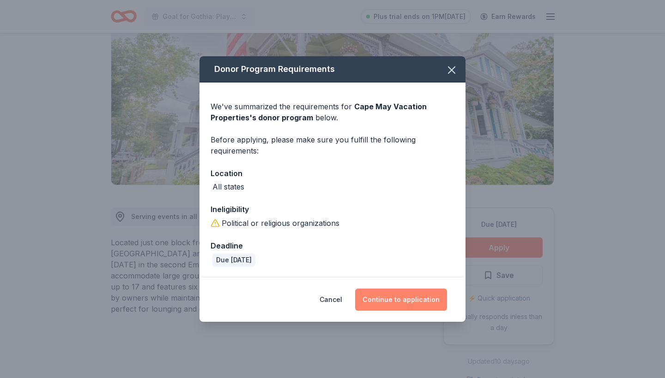
click at [393, 297] on button "Continue to application" at bounding box center [401, 300] width 92 height 22
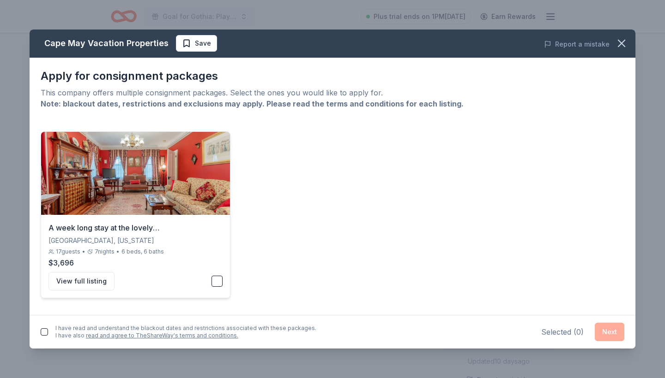
click at [216, 279] on button "button" at bounding box center [216, 281] width 11 height 11
click at [48, 327] on div "I have read and understand the blackout dates and restrictions associated with …" at bounding box center [179, 332] width 276 height 18
click at [45, 333] on button "button" at bounding box center [44, 332] width 7 height 7
click at [608, 336] on button "Next" at bounding box center [609, 332] width 30 height 18
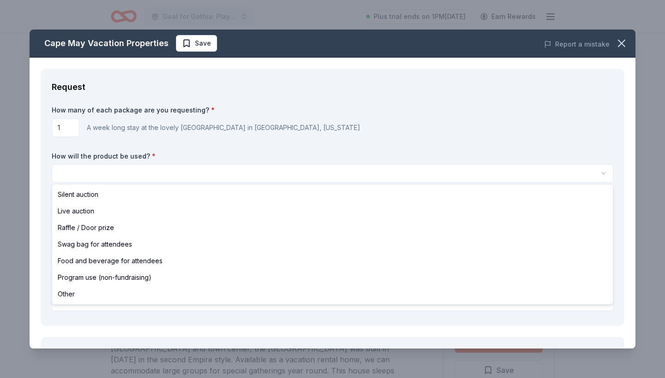
click at [192, 175] on html "Goal for Gothia: Play It Forward Raffle Plus trial ends on 1PM, 10/18 Earn Rewa…" at bounding box center [332, 189] width 665 height 378
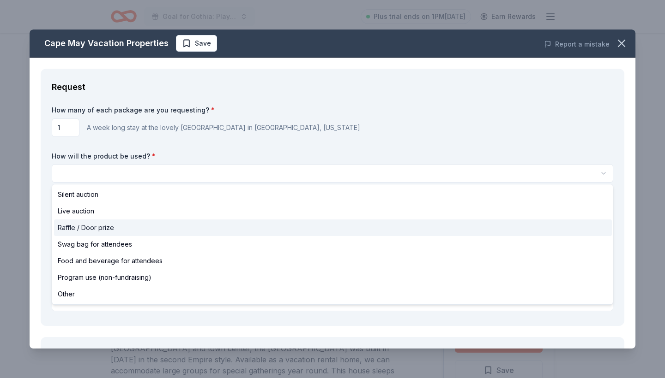
select select "raffleDoorPrize"
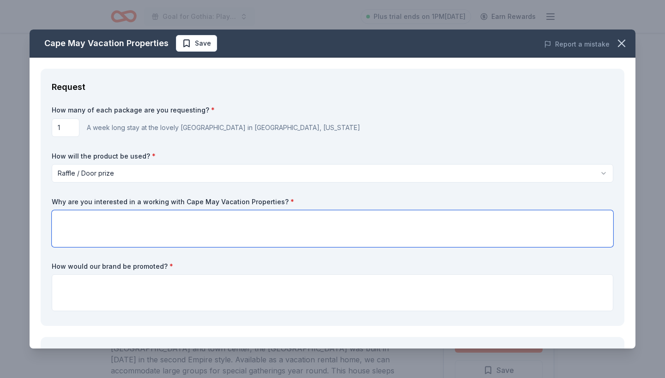
click at [75, 221] on textarea at bounding box center [332, 228] width 561 height 37
paste textarea "We’re interested in working with Cape May Properties because your destinations …"
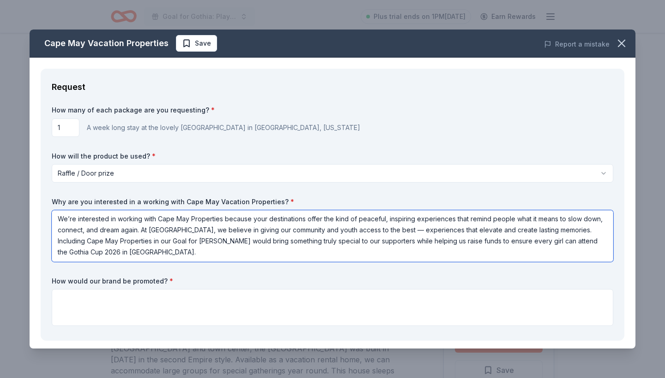
scroll to position [1, 0]
type textarea "We’re interested in working with Cape May Properties because your destinations …"
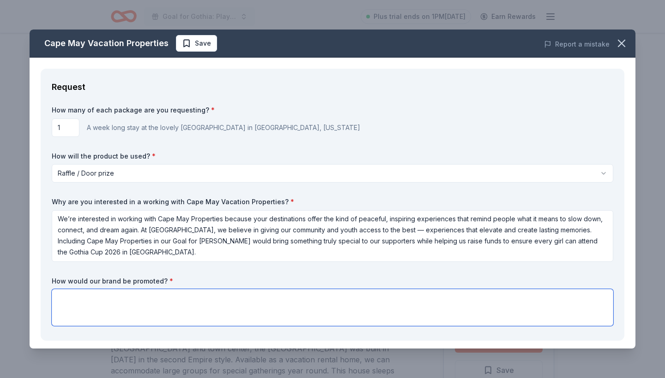
click at [64, 298] on textarea at bounding box center [332, 307] width 561 height 37
paste textarea "Each raffle item will be featured with a dedicated social media post highlighti…"
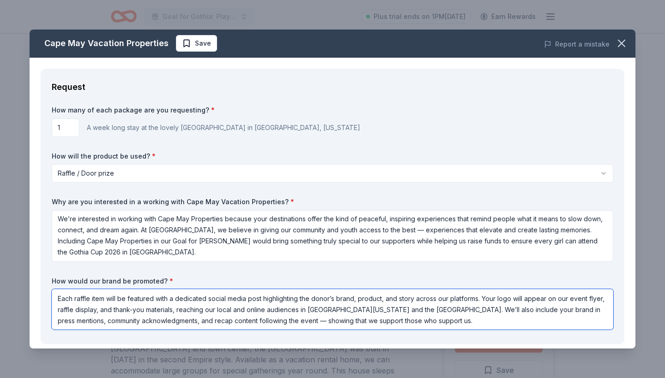
click at [506, 310] on textarea "Each raffle item will be featured with a dedicated social media post highlighti…" at bounding box center [332, 309] width 561 height 41
drag, startPoint x: 506, startPoint y: 310, endPoint x: 558, endPoint y: 312, distance: 51.7
click at [558, 312] on textarea "Each raffle item will be featured with a dedicated social media post highlighti…" at bounding box center [332, 309] width 561 height 41
click at [606, 312] on textarea "Each raffle item will be featured with a dedicated social media post highlighti…" at bounding box center [332, 309] width 561 height 41
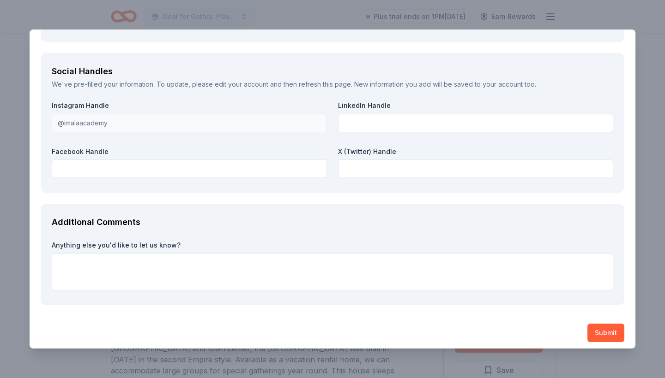
scroll to position [1051, 0]
type textarea "Each raffle item will be featured with a dedicated social media post highlighti…"
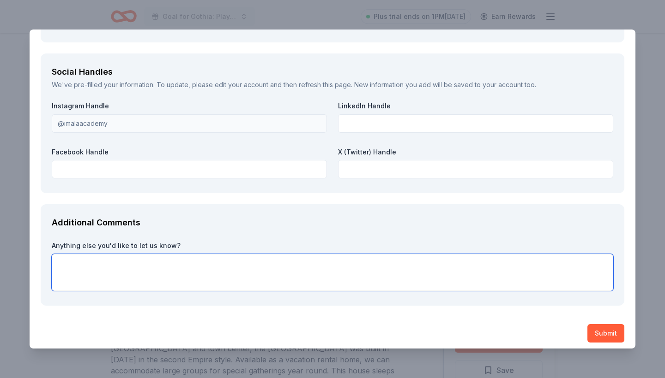
click at [251, 266] on textarea at bounding box center [332, 272] width 561 height 37
paste textarea "Thank you for supporting our Goal for Gothia Raffle. Your generosity helps our …"
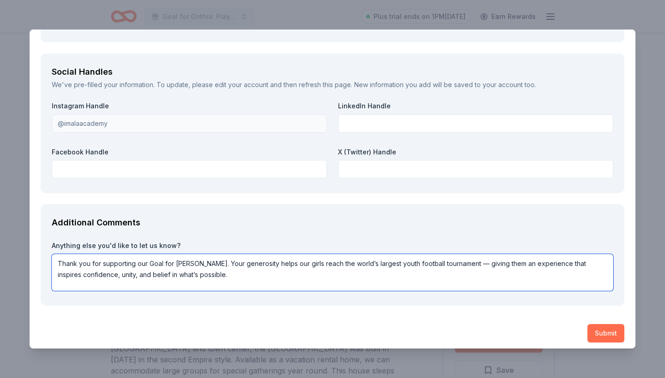
type textarea "Thank you for supporting our Goal for Gothia Raffle. Your generosity helps our …"
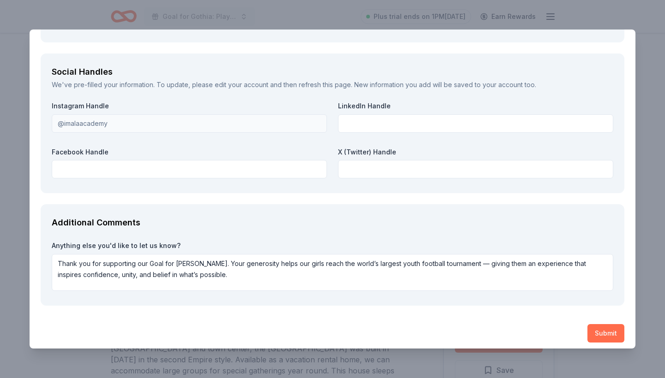
click at [600, 325] on button "Submit" at bounding box center [605, 333] width 37 height 18
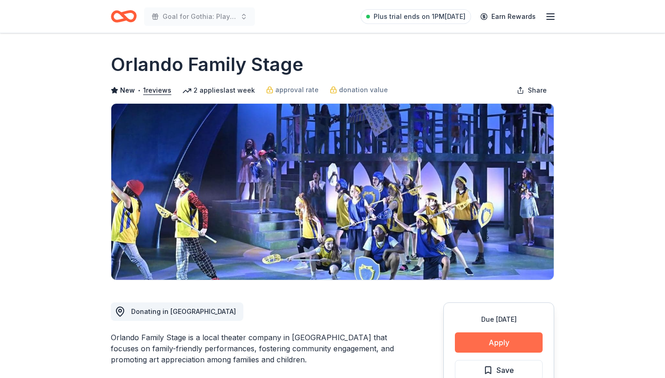
click at [497, 342] on button "Apply" at bounding box center [499, 343] width 88 height 20
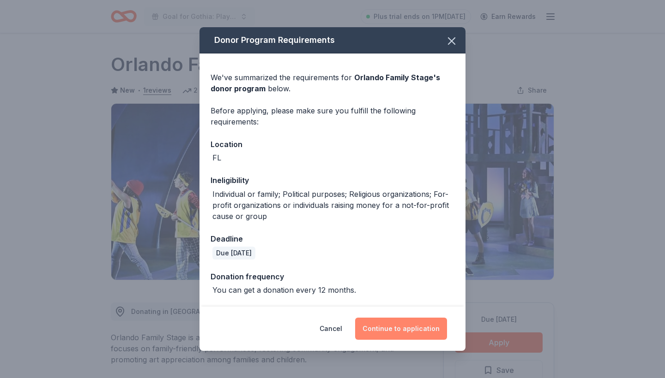
click at [397, 331] on button "Continue to application" at bounding box center [401, 329] width 92 height 22
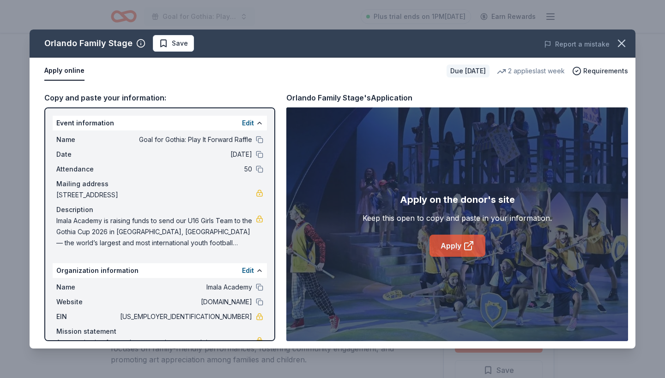
click at [446, 248] on link "Apply" at bounding box center [457, 246] width 56 height 22
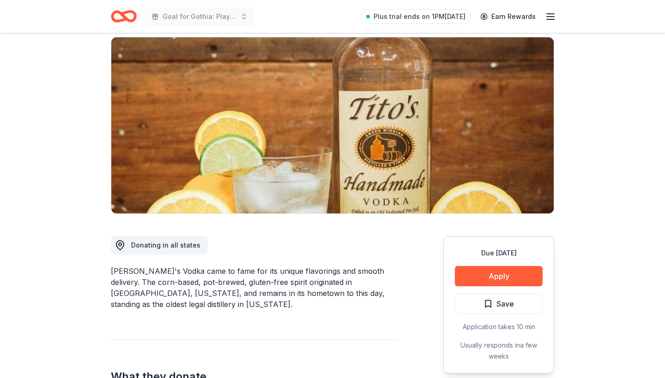
scroll to position [68, 0]
